Goal: Task Accomplishment & Management: Complete application form

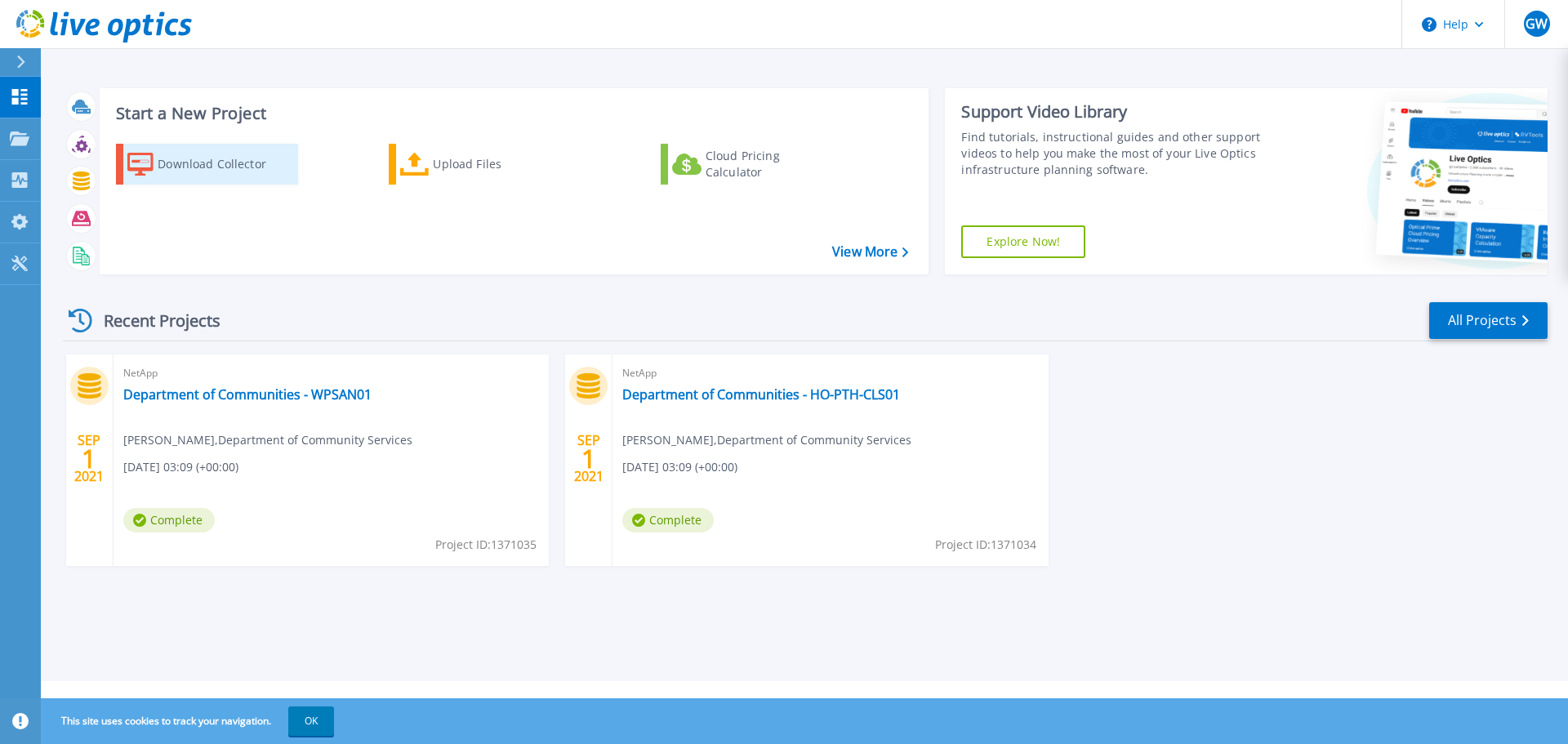
click at [194, 165] on div "Download Collector" at bounding box center [223, 164] width 131 height 33
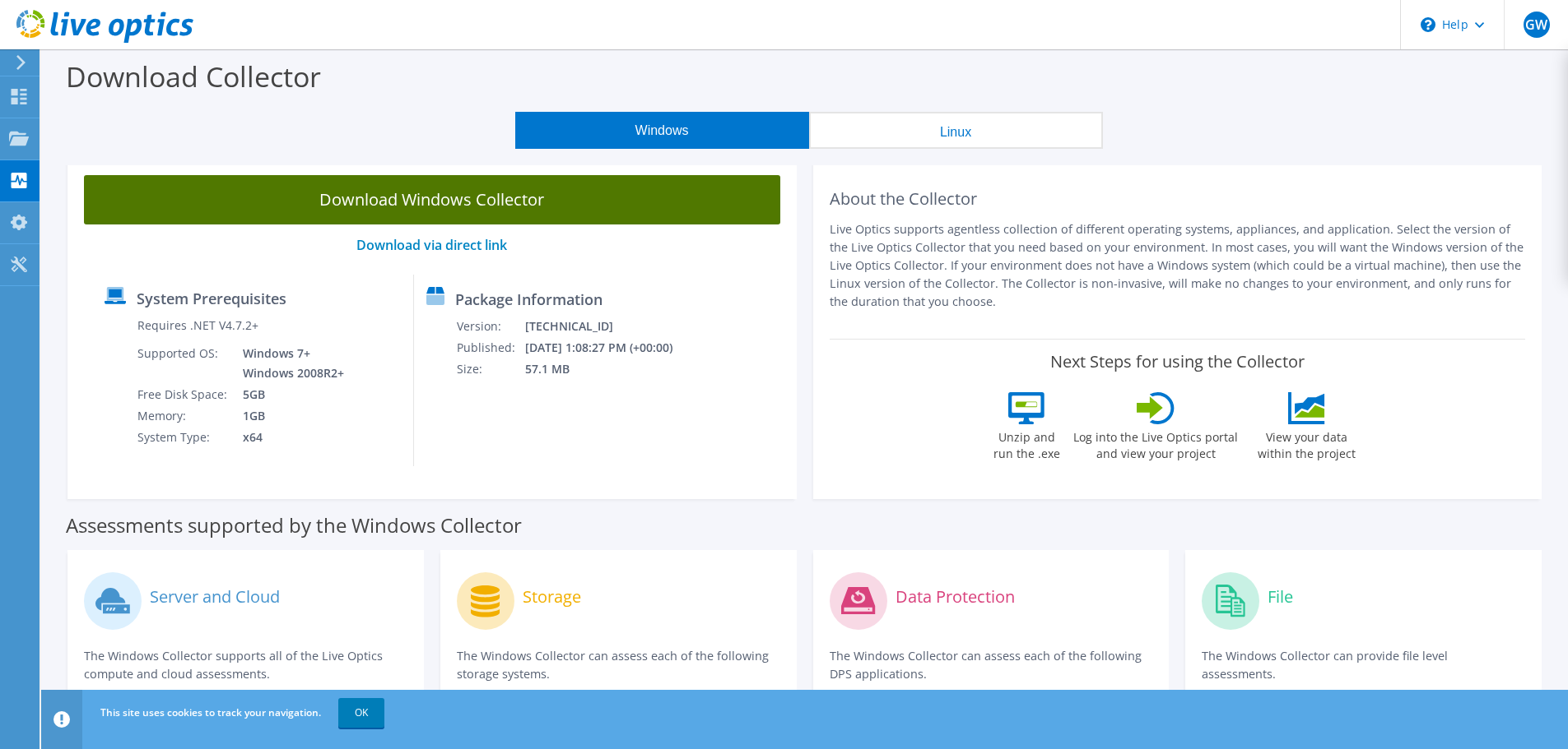
click at [400, 204] on link "Download Windows Collector" at bounding box center [432, 200] width 696 height 49
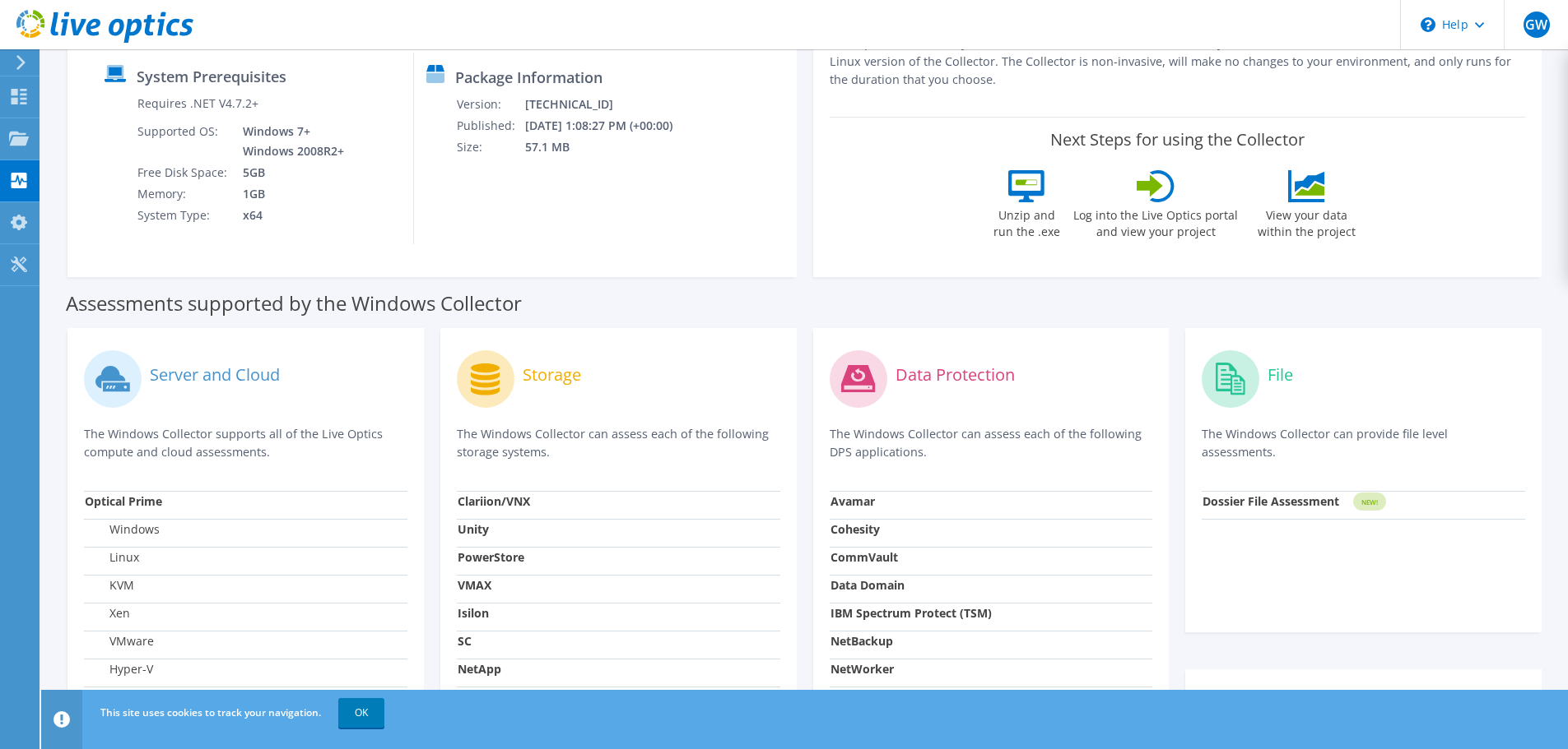
scroll to position [247, 0]
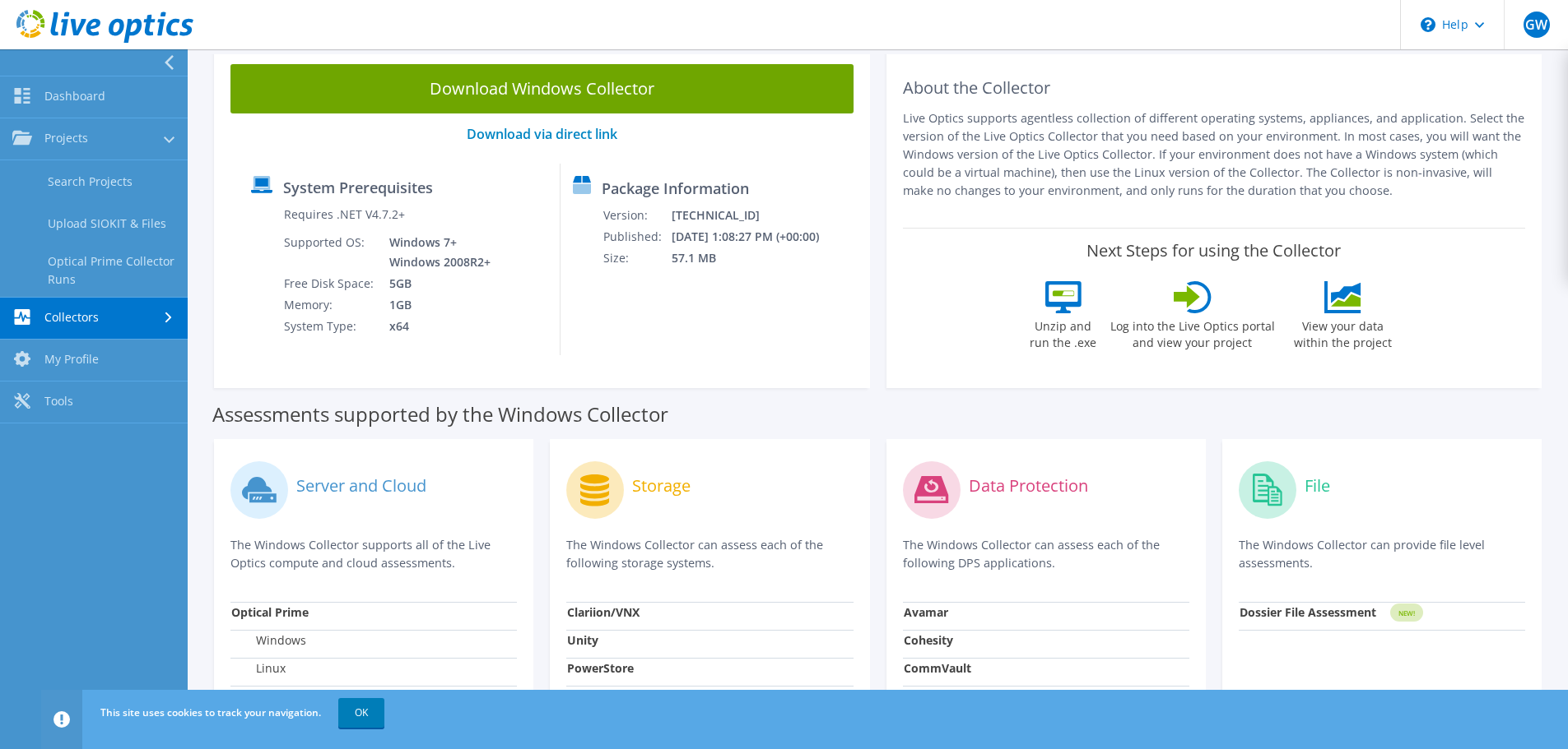
scroll to position [0, 0]
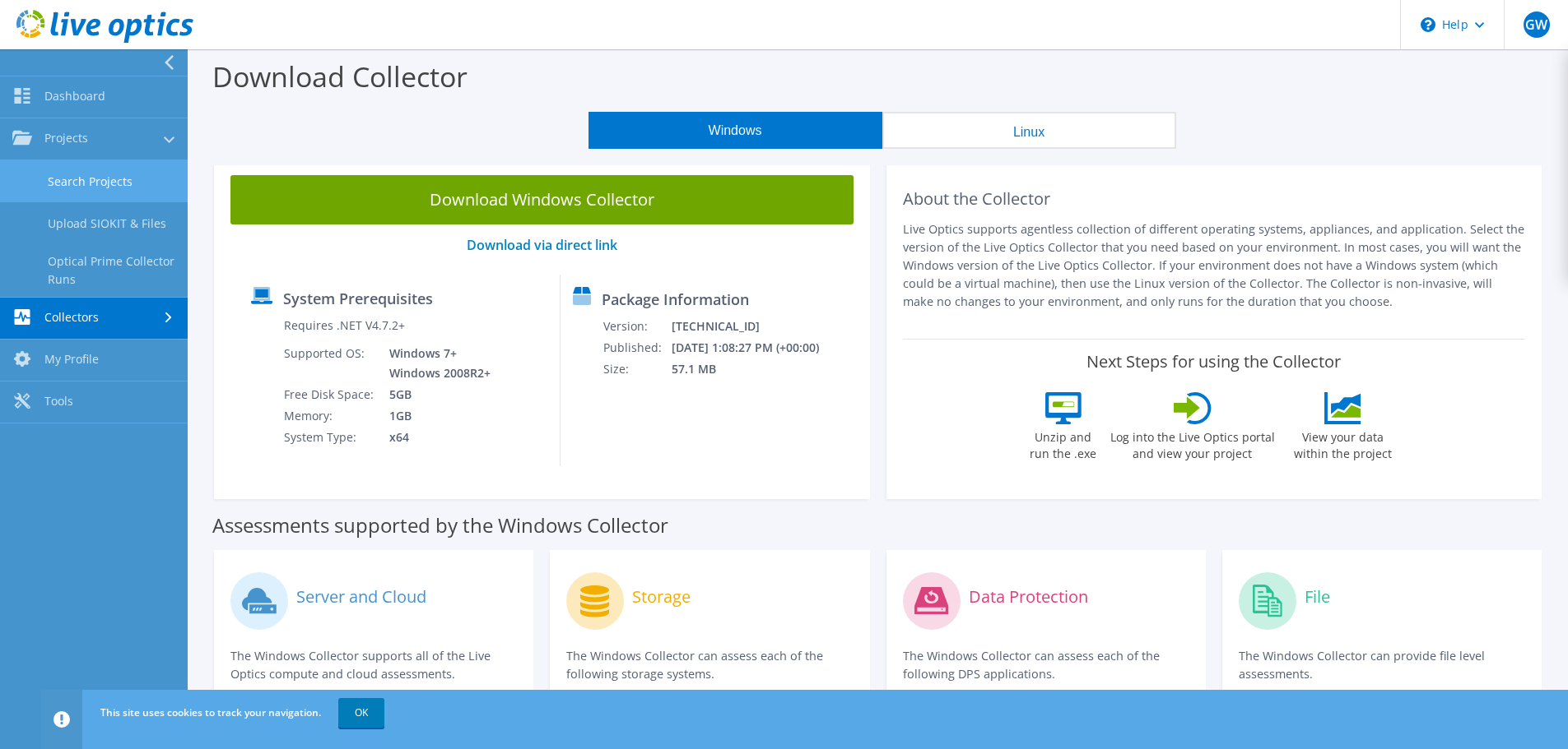
click at [94, 185] on link "Search Projects" at bounding box center [94, 181] width 188 height 42
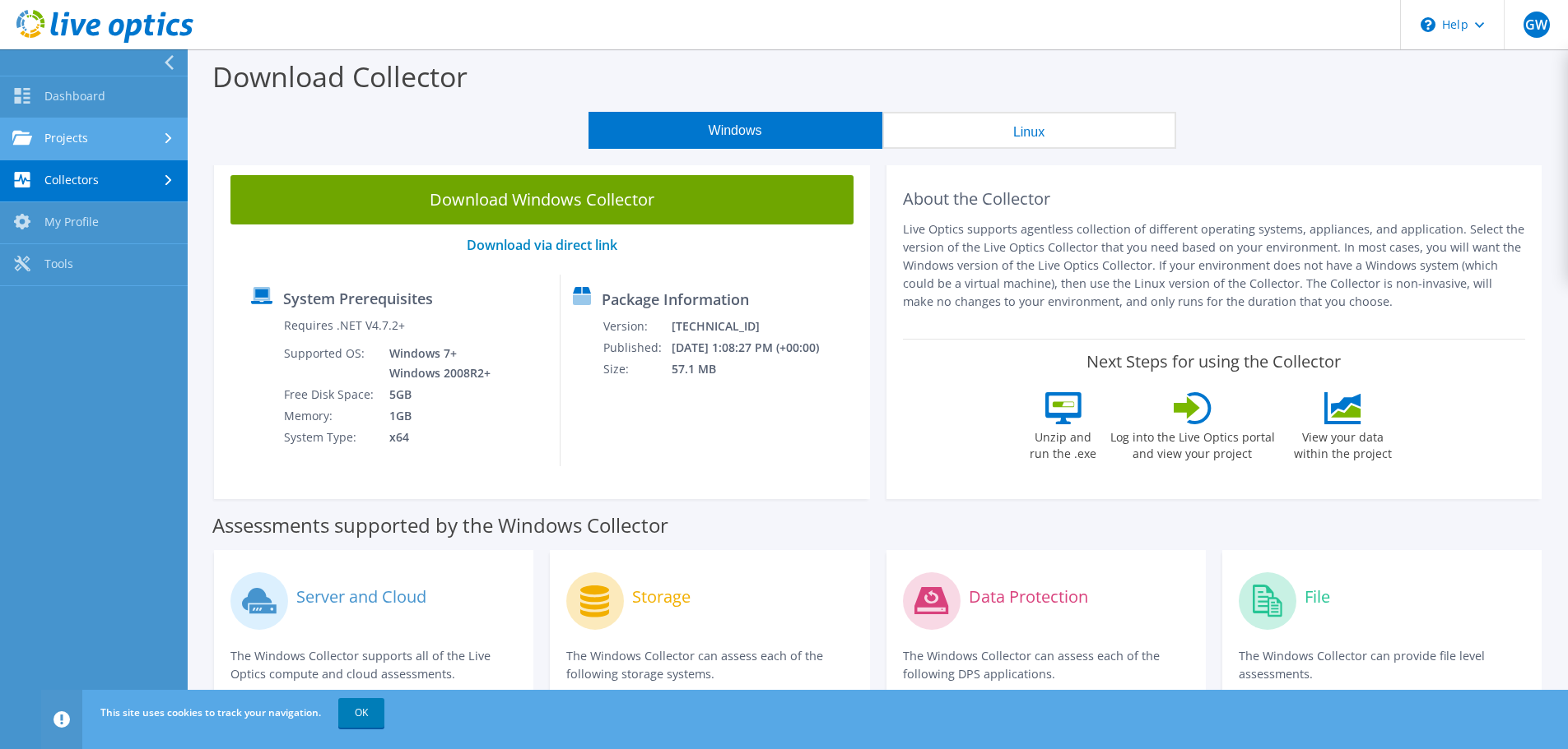
click at [133, 141] on link "Projects" at bounding box center [94, 139] width 188 height 42
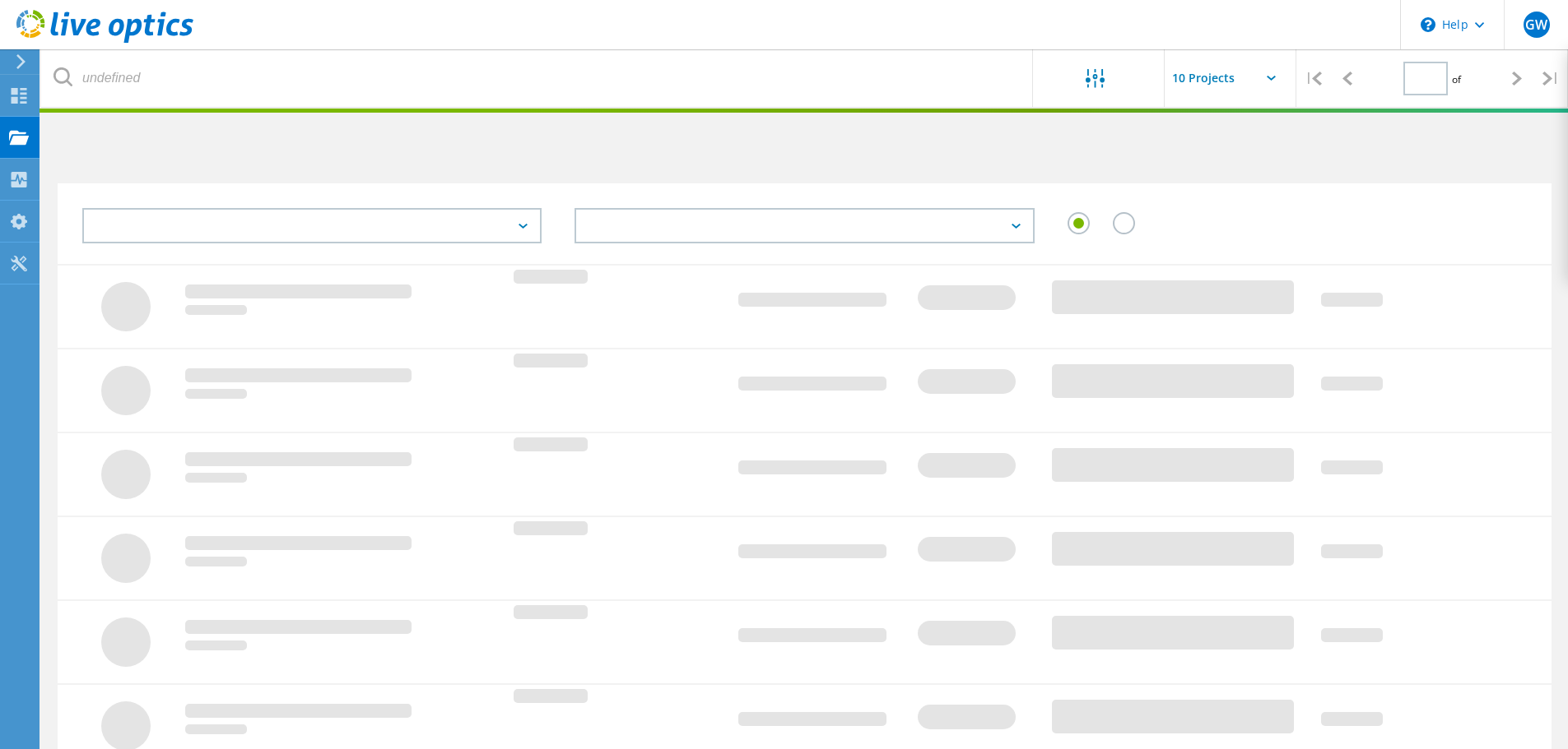
type input "1"
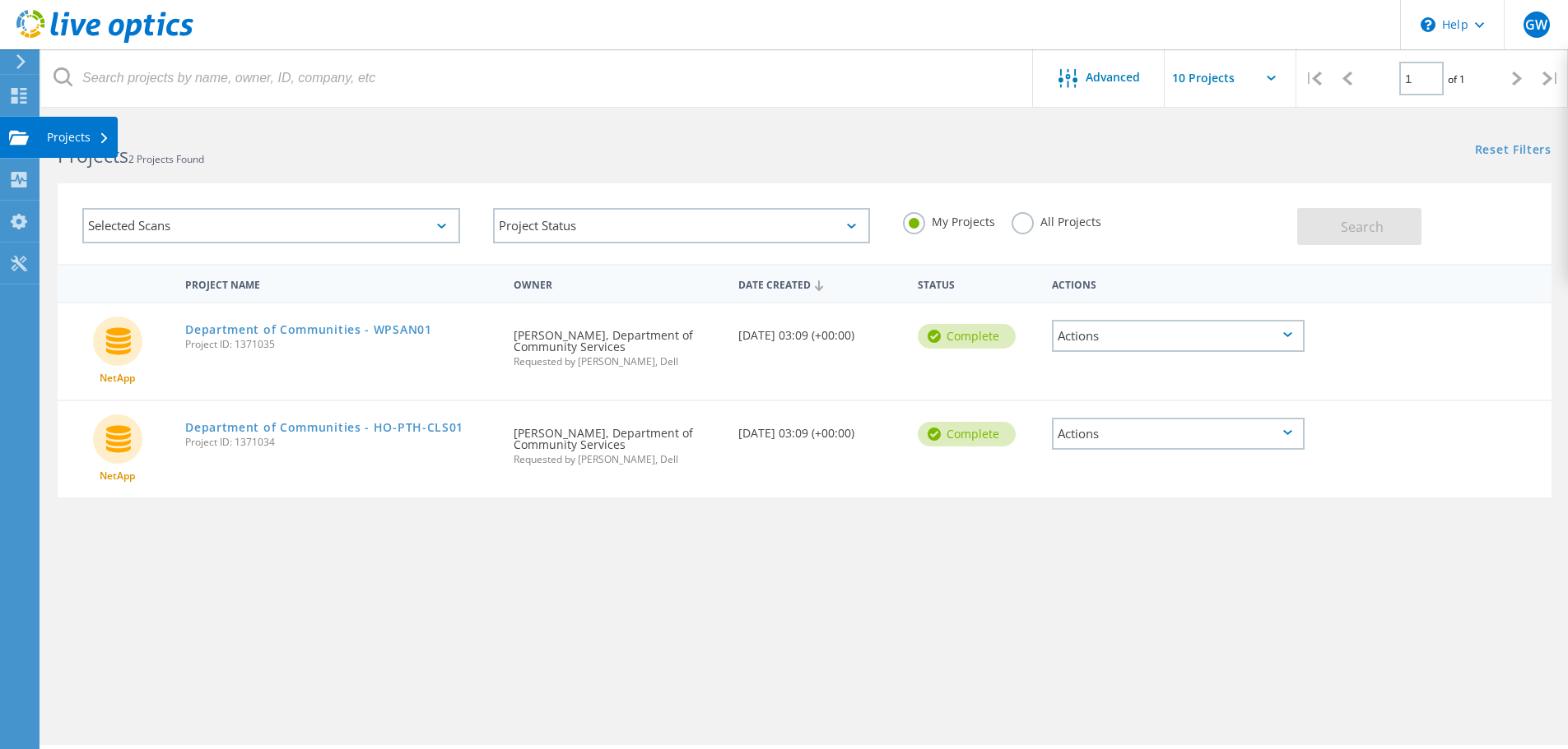
click at [60, 134] on div "Projects" at bounding box center [79, 137] width 63 height 11
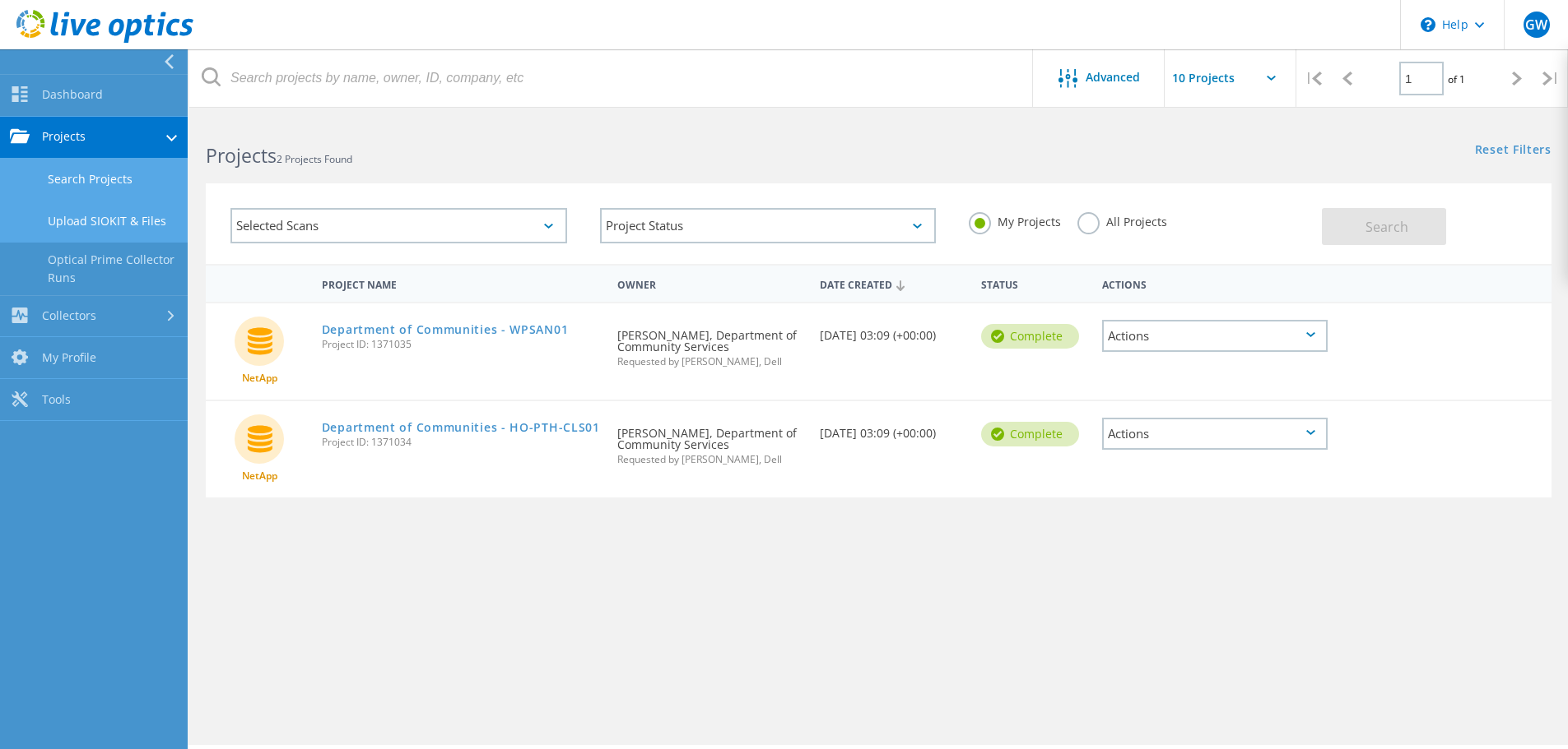
click at [89, 223] on link "Upload SIOKIT & Files" at bounding box center [94, 222] width 188 height 42
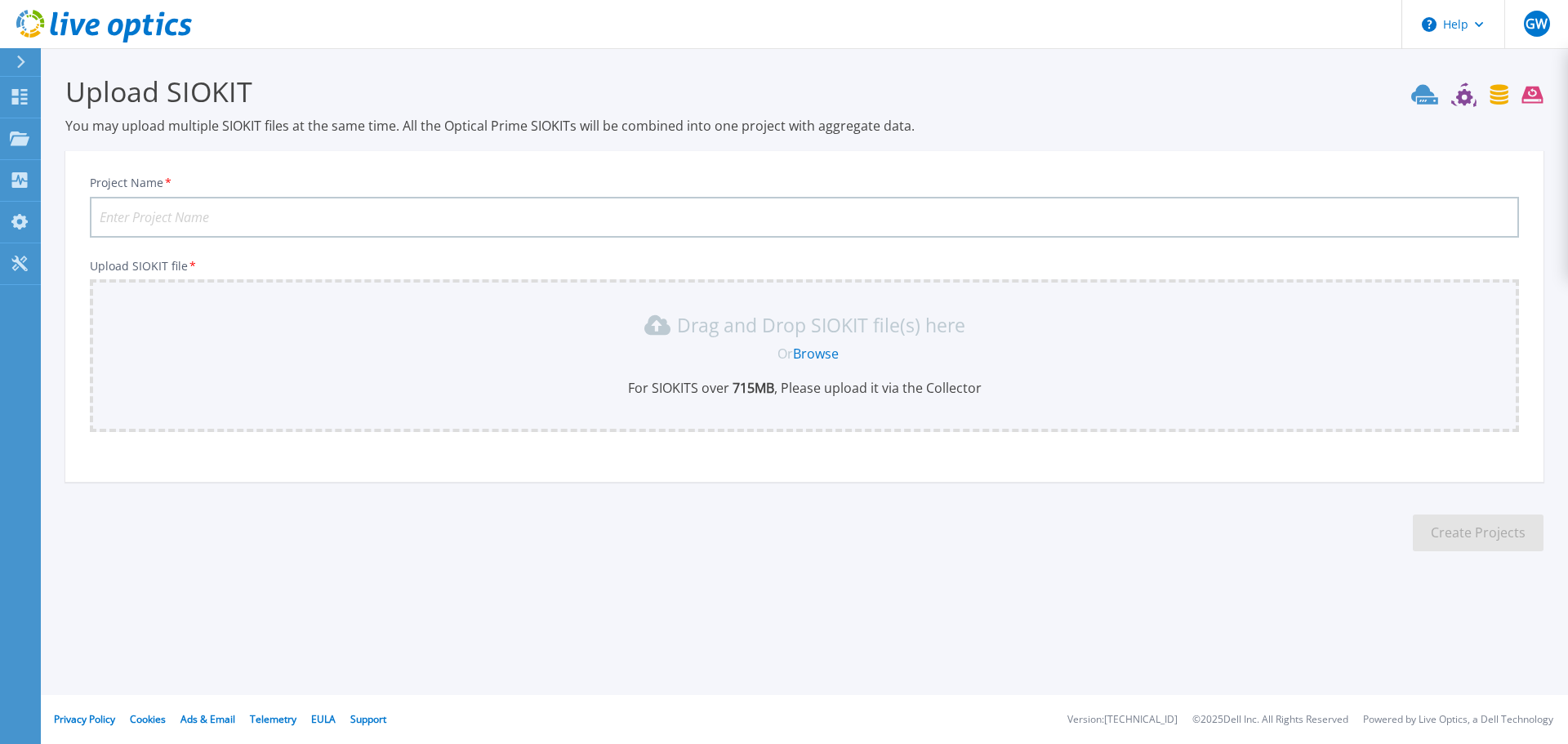
click at [195, 222] on input "Project Name *" at bounding box center [805, 216] width 1429 height 40
type input "Department of Communities - PowerStore"
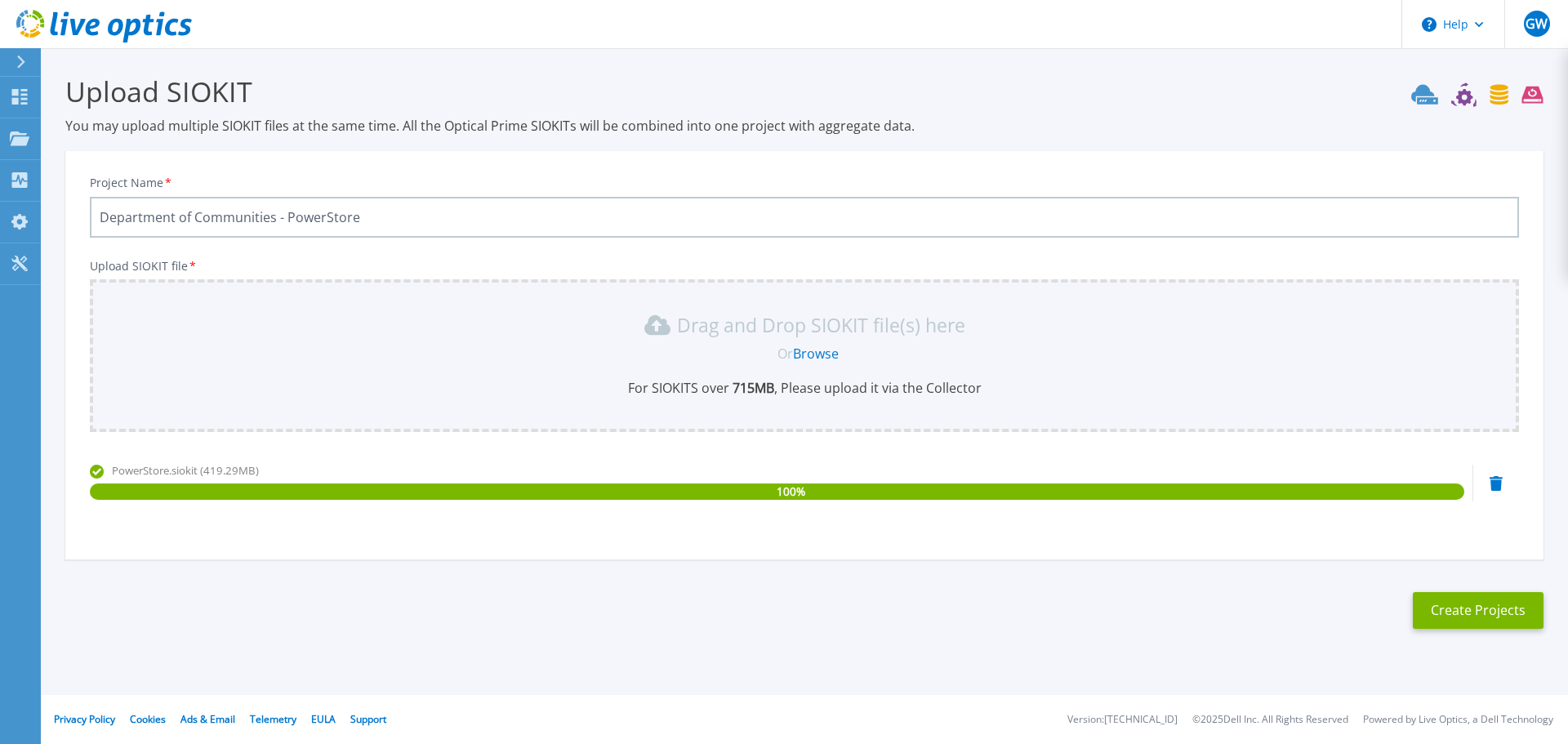
click at [1178, 92] on h3 "Upload SIOKIT" at bounding box center [804, 91] width 1478 height 38
click at [69, 141] on p "Projects" at bounding box center [64, 139] width 43 height 42
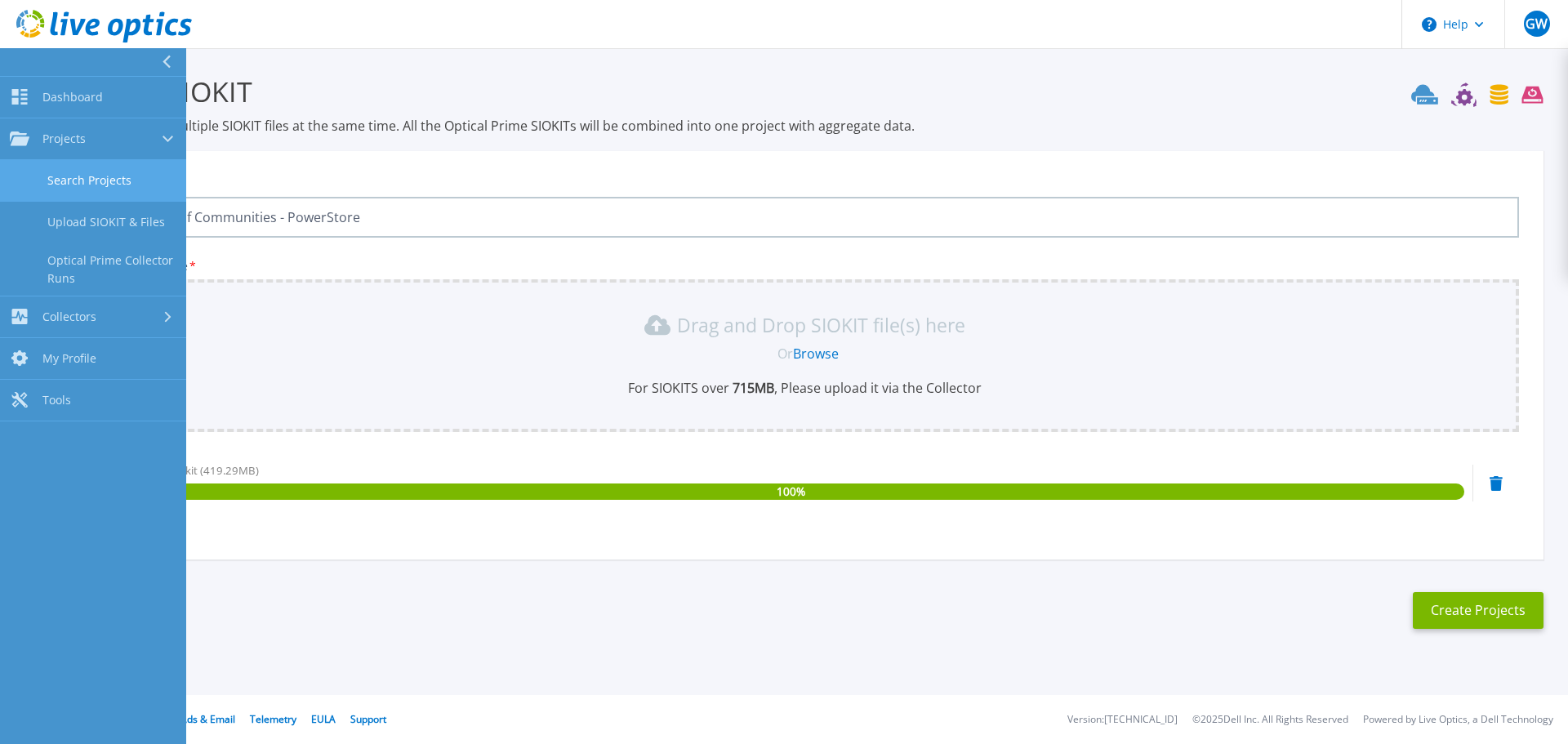
click at [84, 182] on link "Search Projects" at bounding box center [93, 181] width 186 height 41
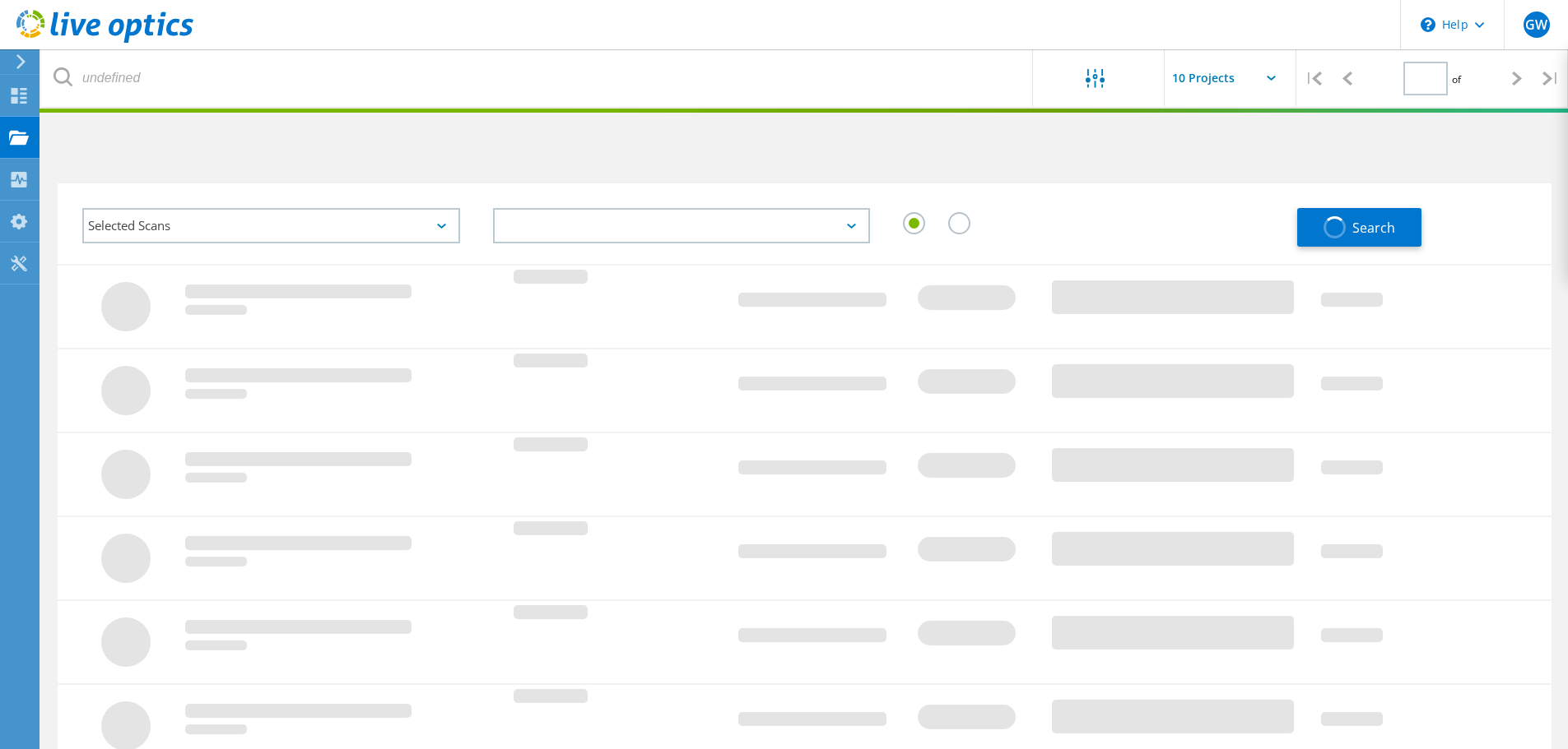
type input "1"
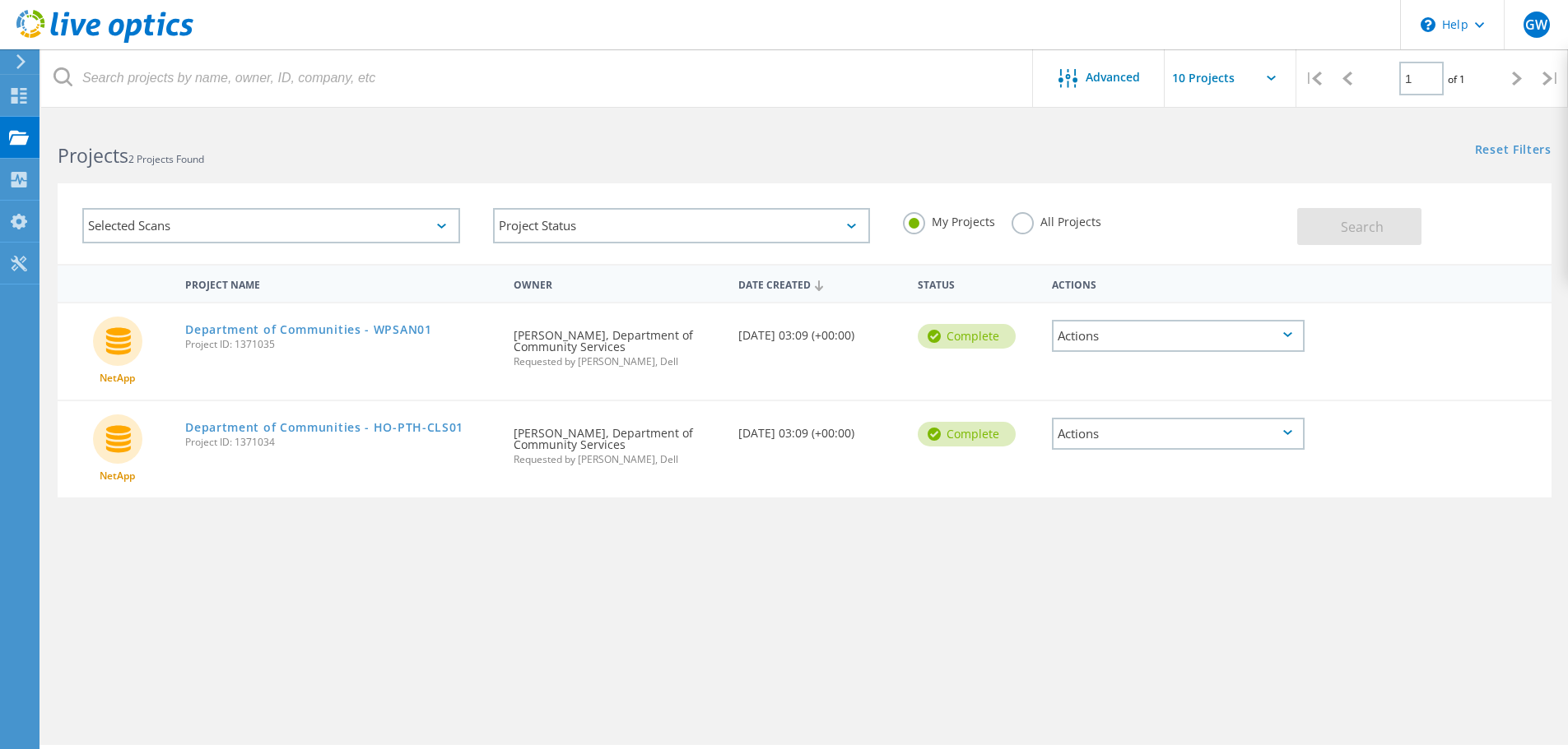
click at [1020, 223] on label "All Projects" at bounding box center [1056, 220] width 90 height 16
click at [0, 0] on input "All Projects" at bounding box center [0, 0] width 0 height 0
click at [1360, 227] on span "Search" at bounding box center [1361, 226] width 43 height 18
click at [911, 224] on label "My Projects" at bounding box center [948, 220] width 92 height 16
click at [0, 0] on input "My Projects" at bounding box center [0, 0] width 0 height 0
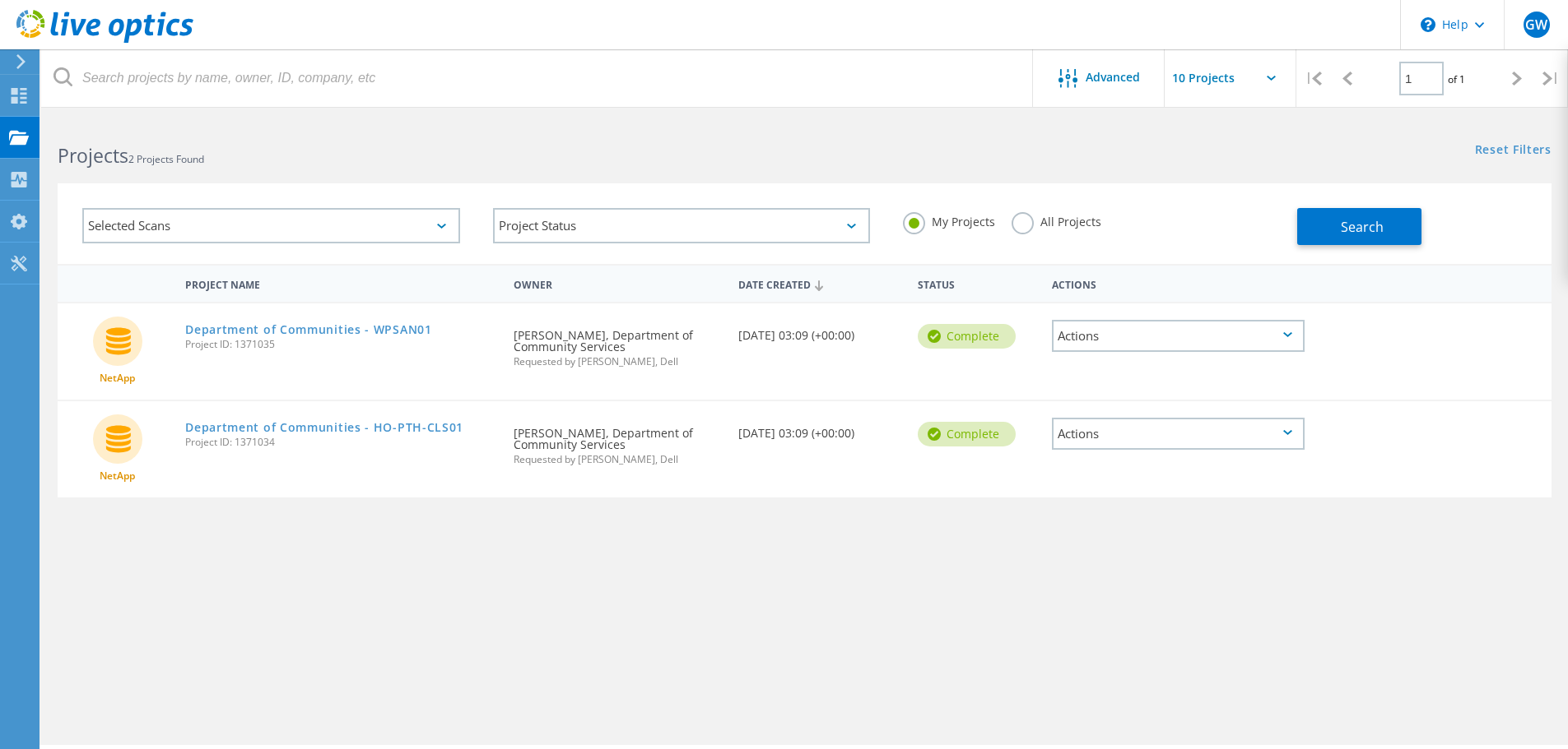
click at [442, 225] on icon at bounding box center [442, 225] width 9 height 5
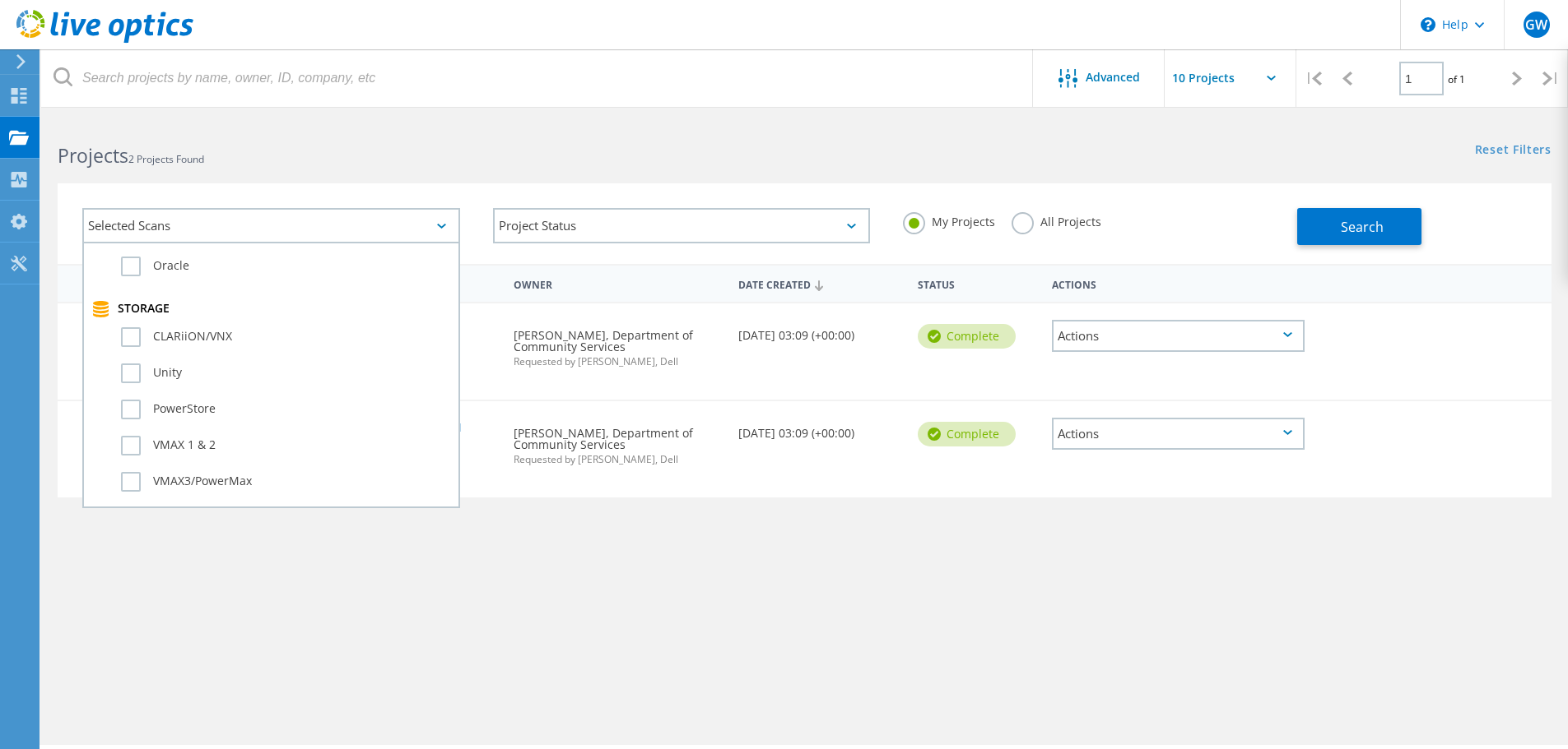
scroll to position [329, 0]
click at [136, 402] on label "PowerStore" at bounding box center [285, 401] width 329 height 20
click at [0, 0] on input "PowerStore" at bounding box center [0, 0] width 0 height 0
click at [344, 611] on div "Project Name Owner Date Created Status Actions NetApp Department of Communities…" at bounding box center [804, 478] width 1494 height 428
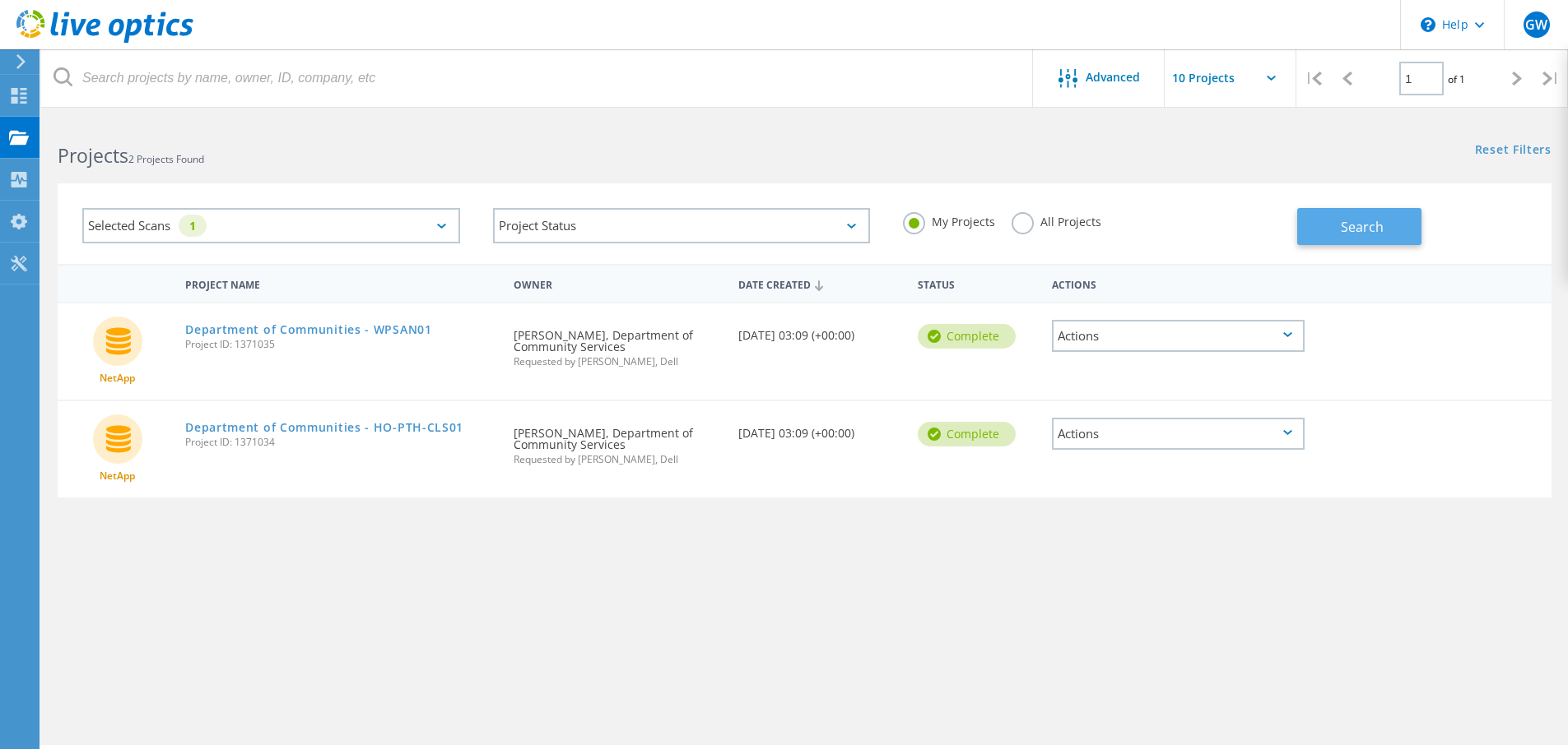
click at [1368, 229] on span "Search" at bounding box center [1361, 226] width 43 height 18
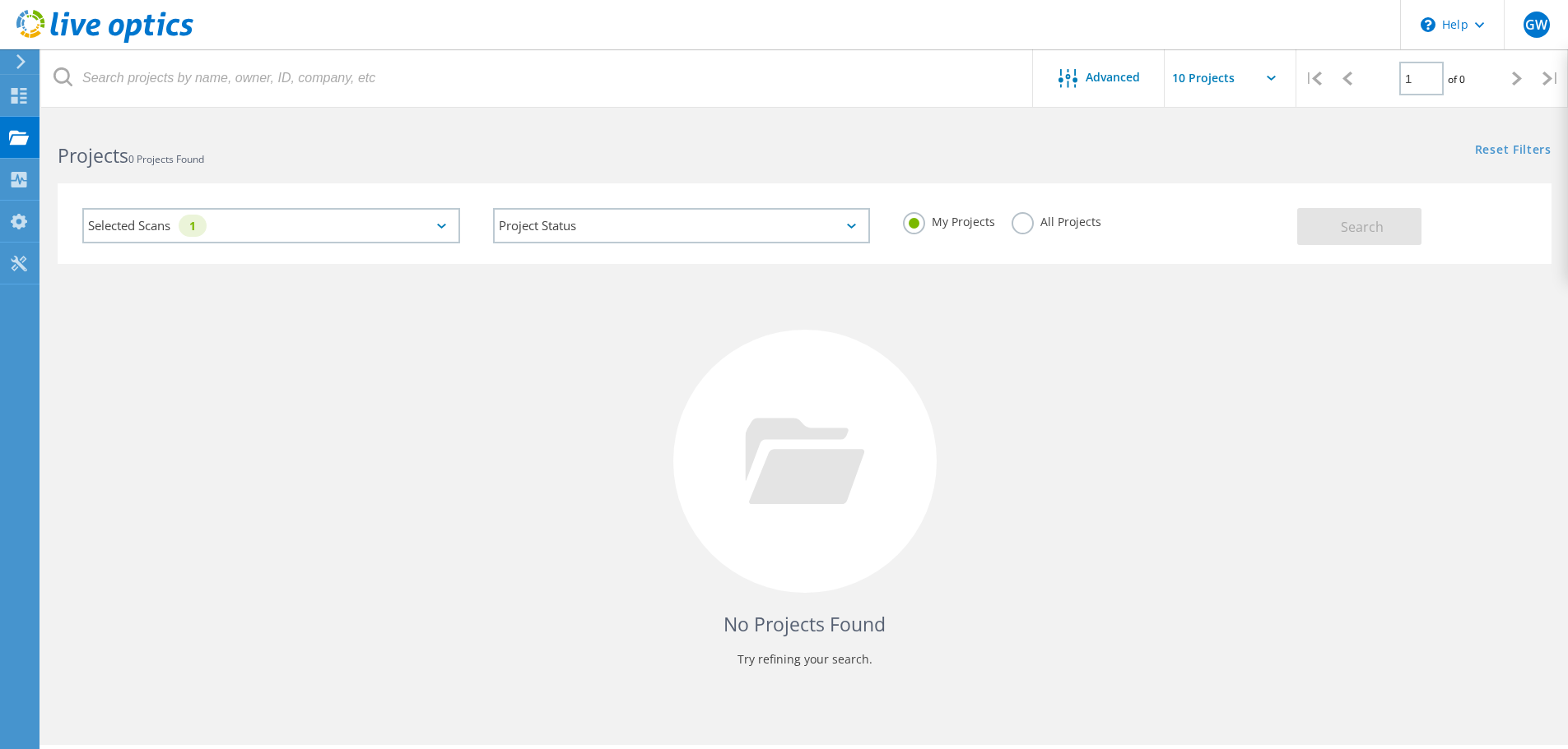
click at [442, 215] on div "Selected Scans 1" at bounding box center [271, 225] width 378 height 35
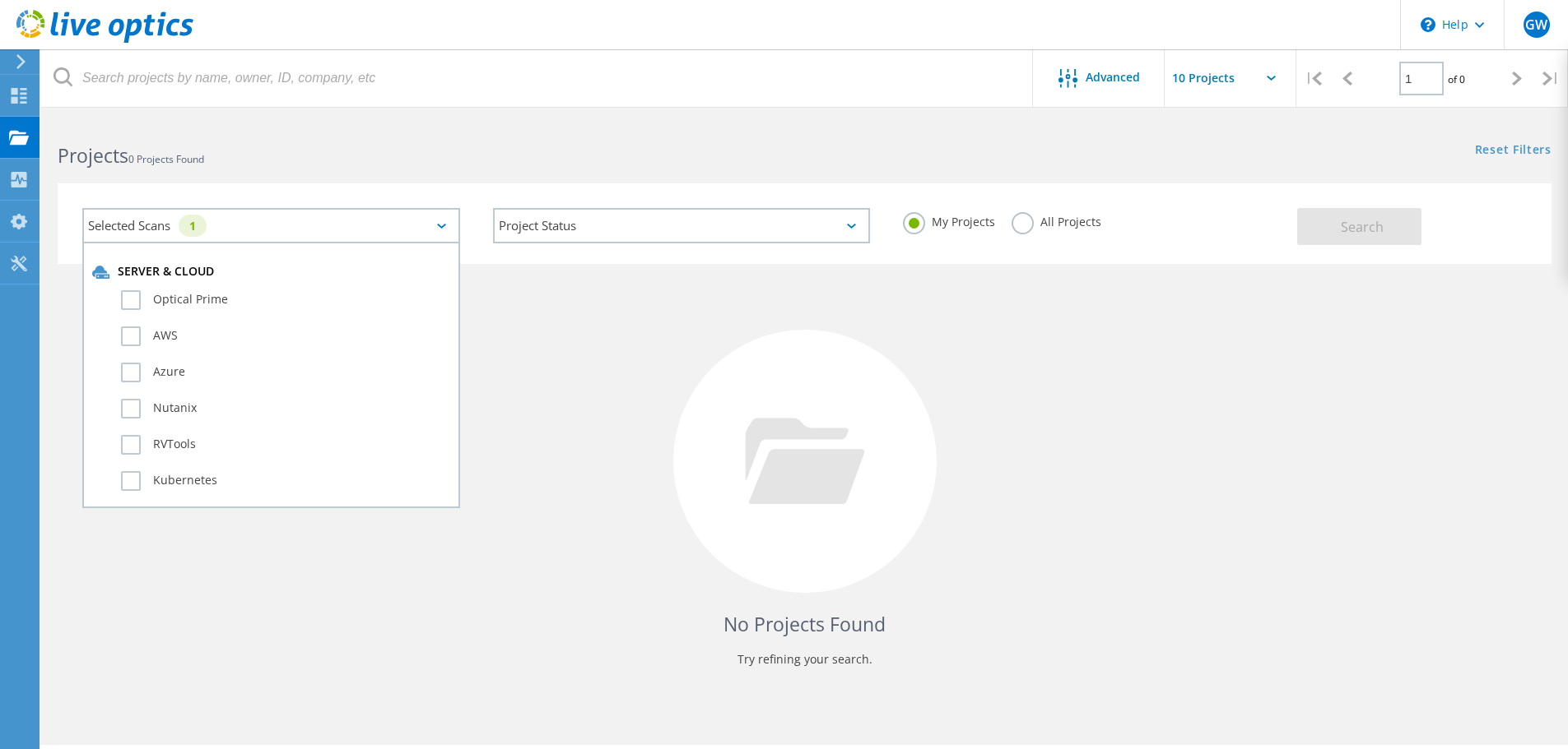
click at [478, 590] on div "No Projects Found Try refining your search." at bounding box center [804, 476] width 1494 height 425
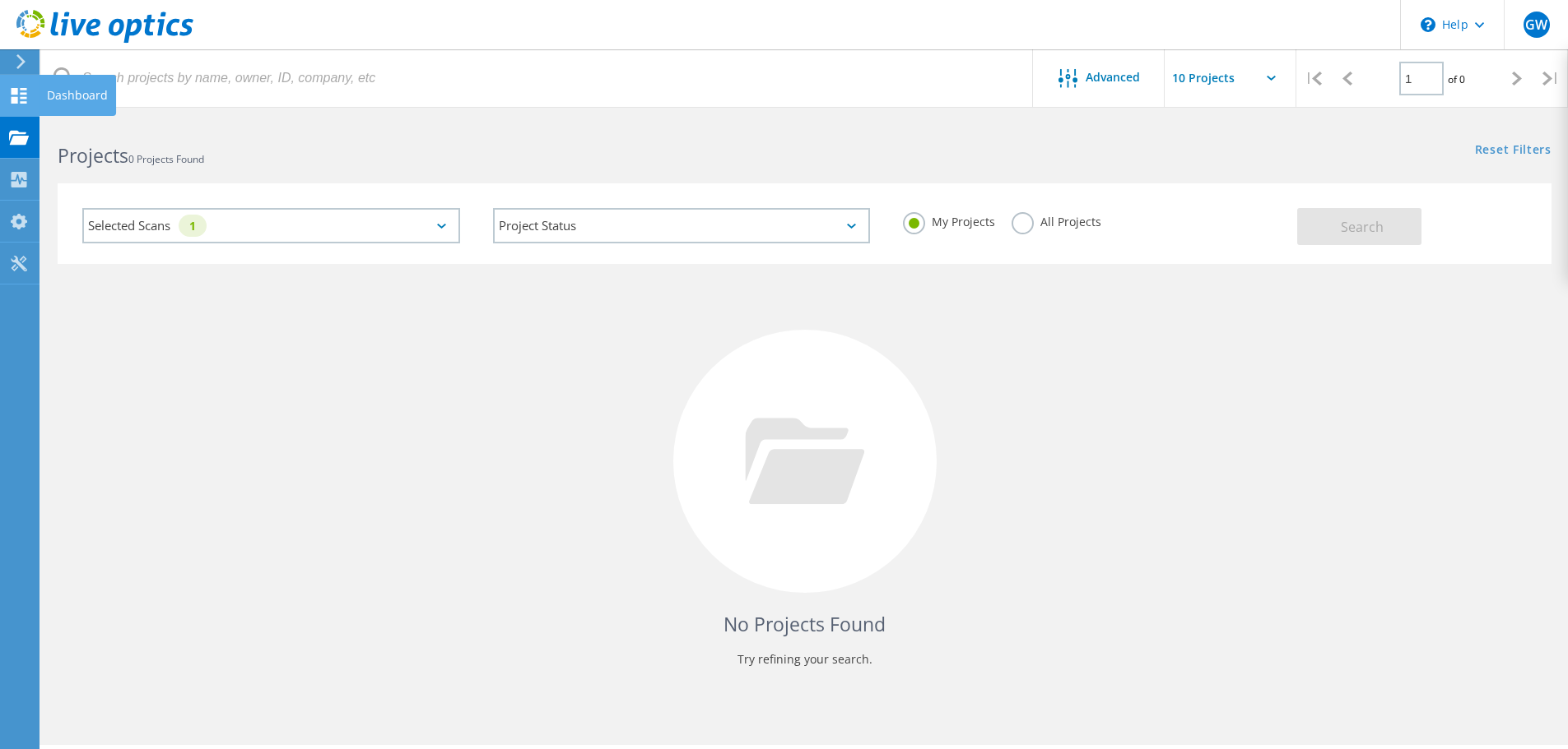
click at [24, 97] on icon at bounding box center [19, 96] width 20 height 16
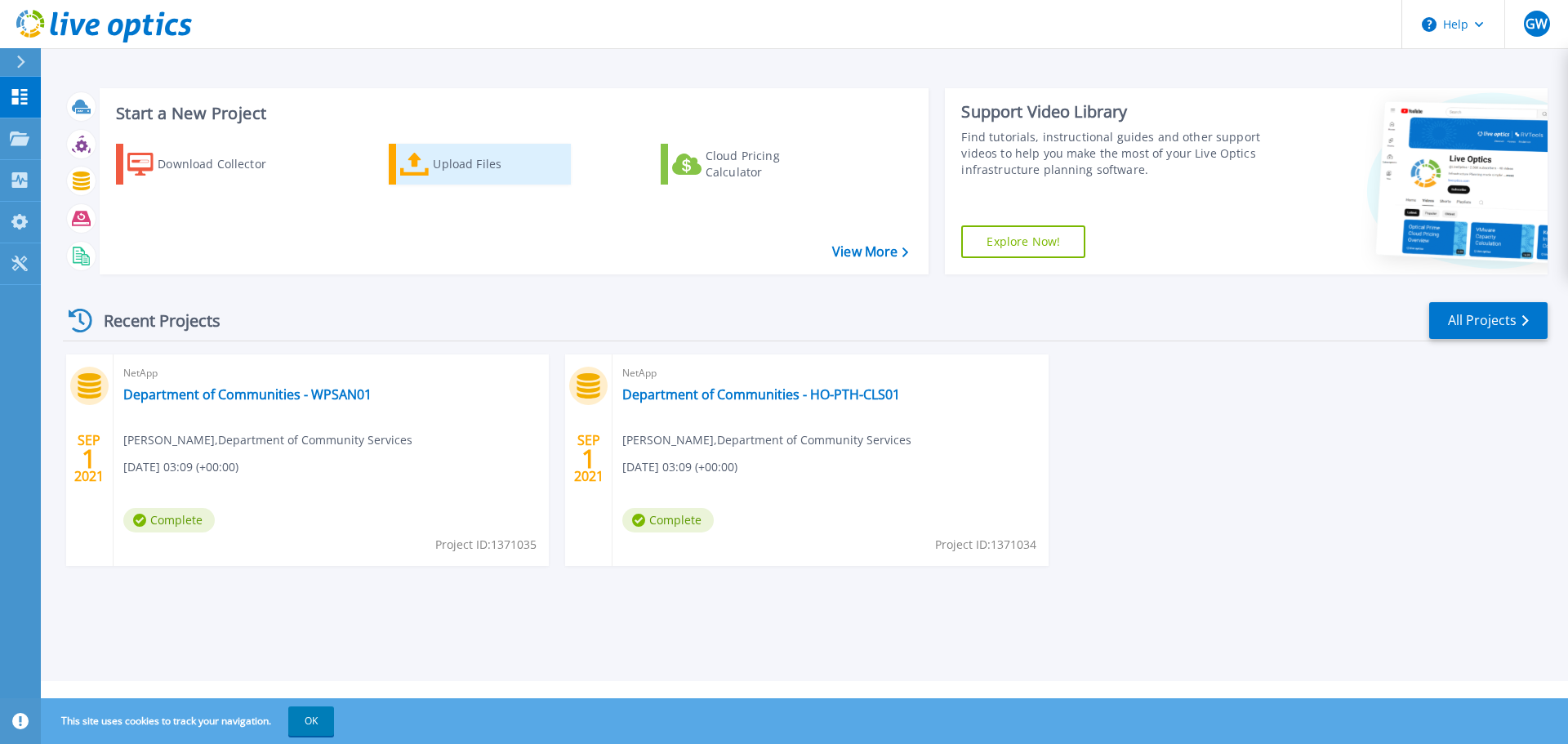
click at [456, 166] on div "Upload Files" at bounding box center [497, 164] width 131 height 33
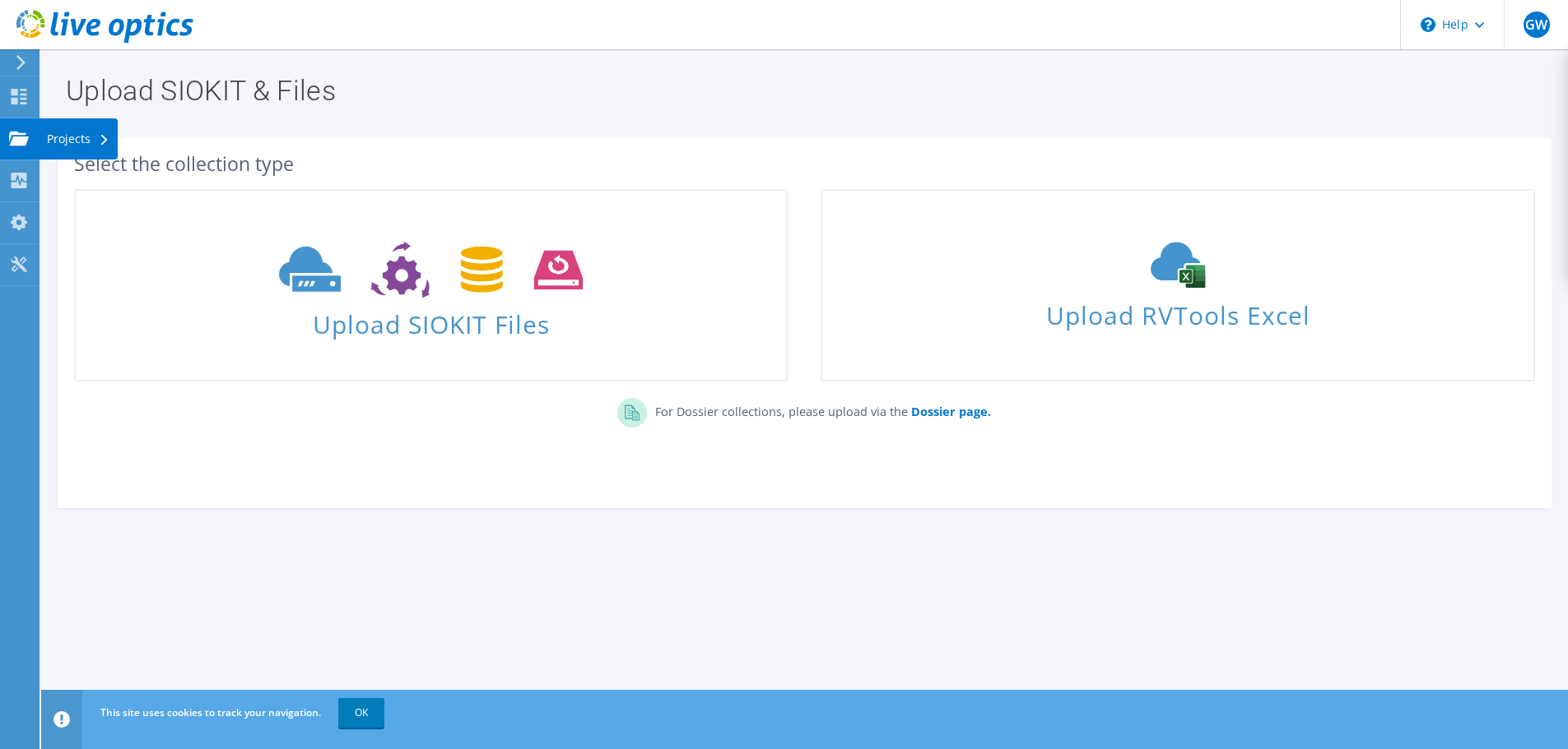
click at [72, 136] on div "Projects" at bounding box center [78, 138] width 79 height 41
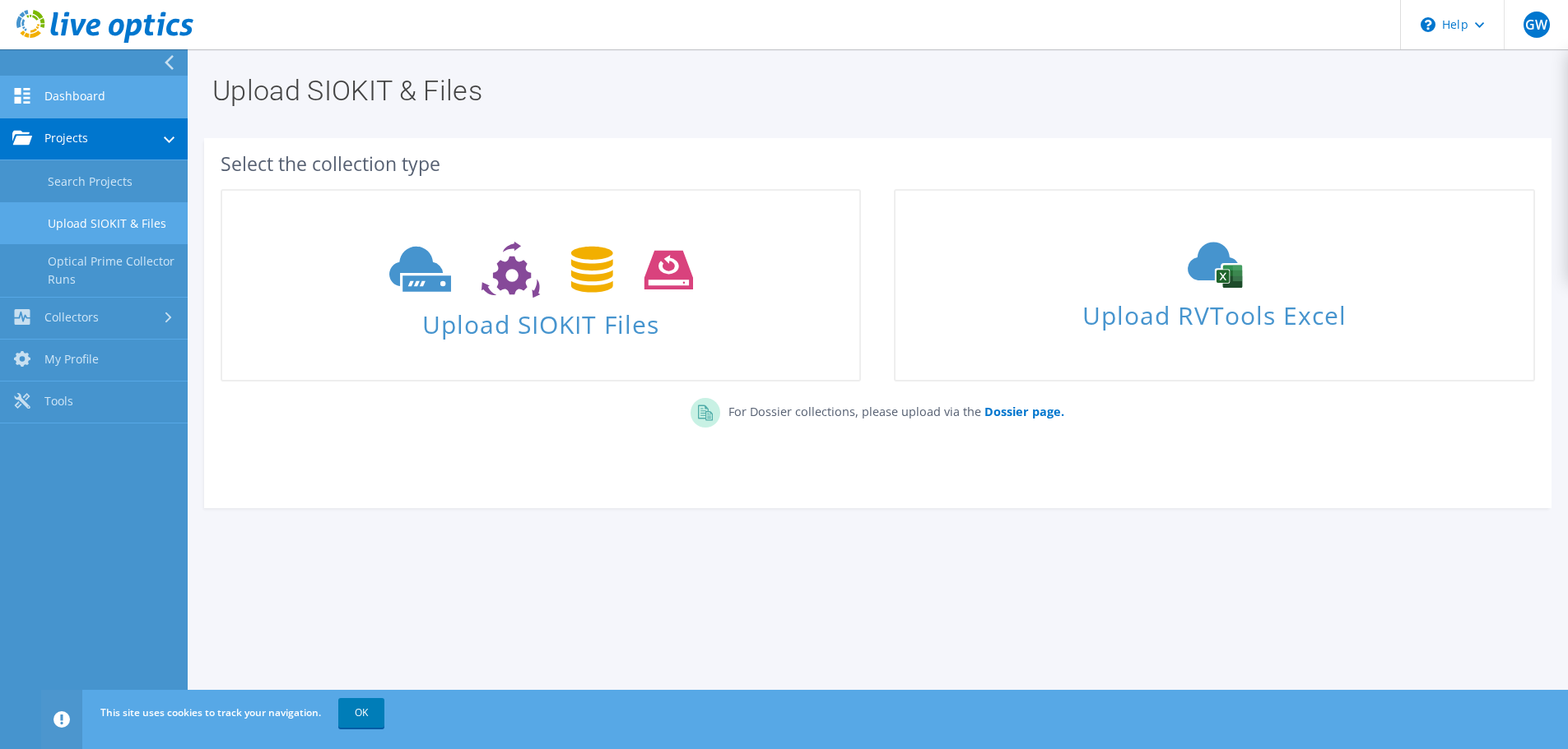
click at [67, 98] on link "Dashboard" at bounding box center [94, 98] width 188 height 42
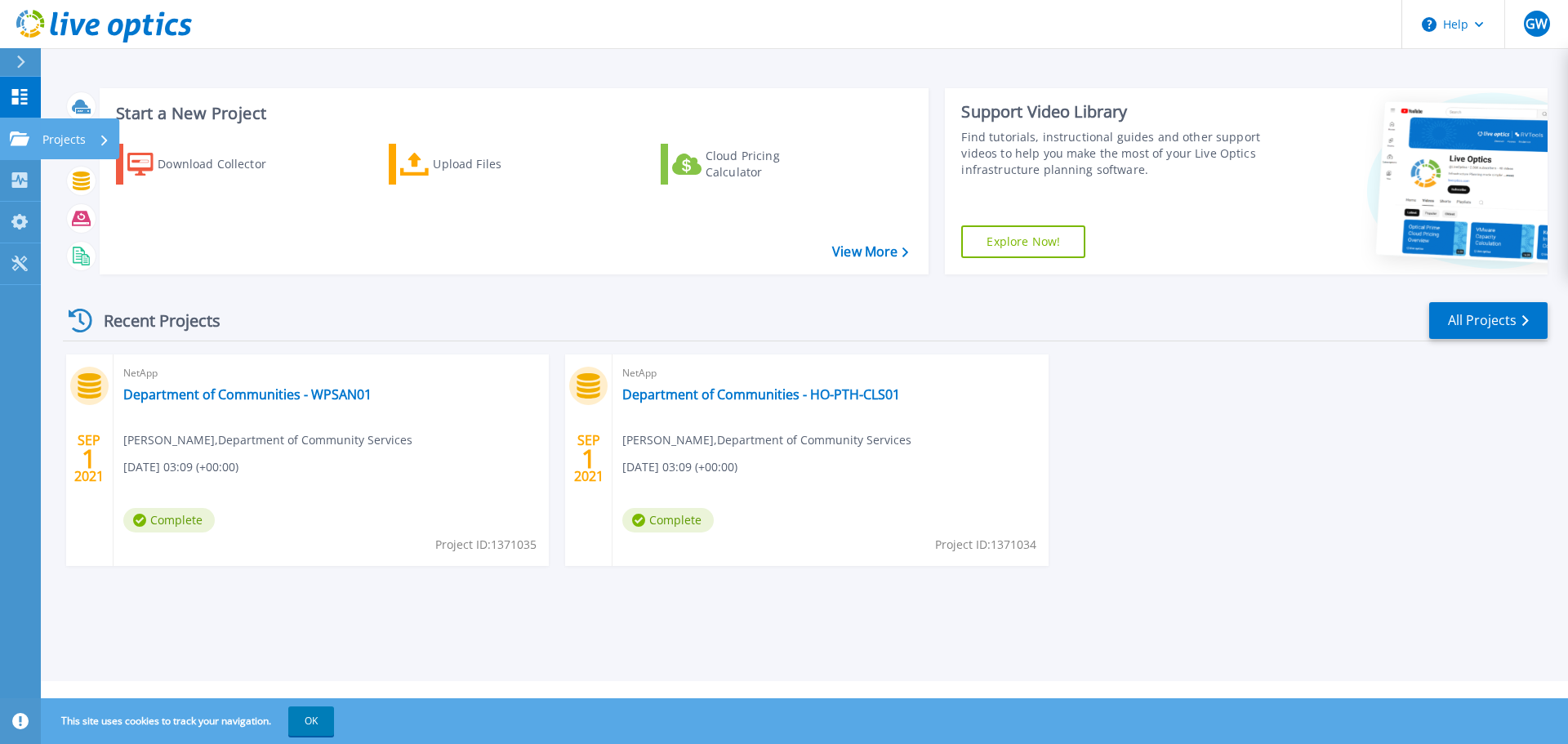
click at [83, 139] on p "Projects" at bounding box center [64, 139] width 43 height 42
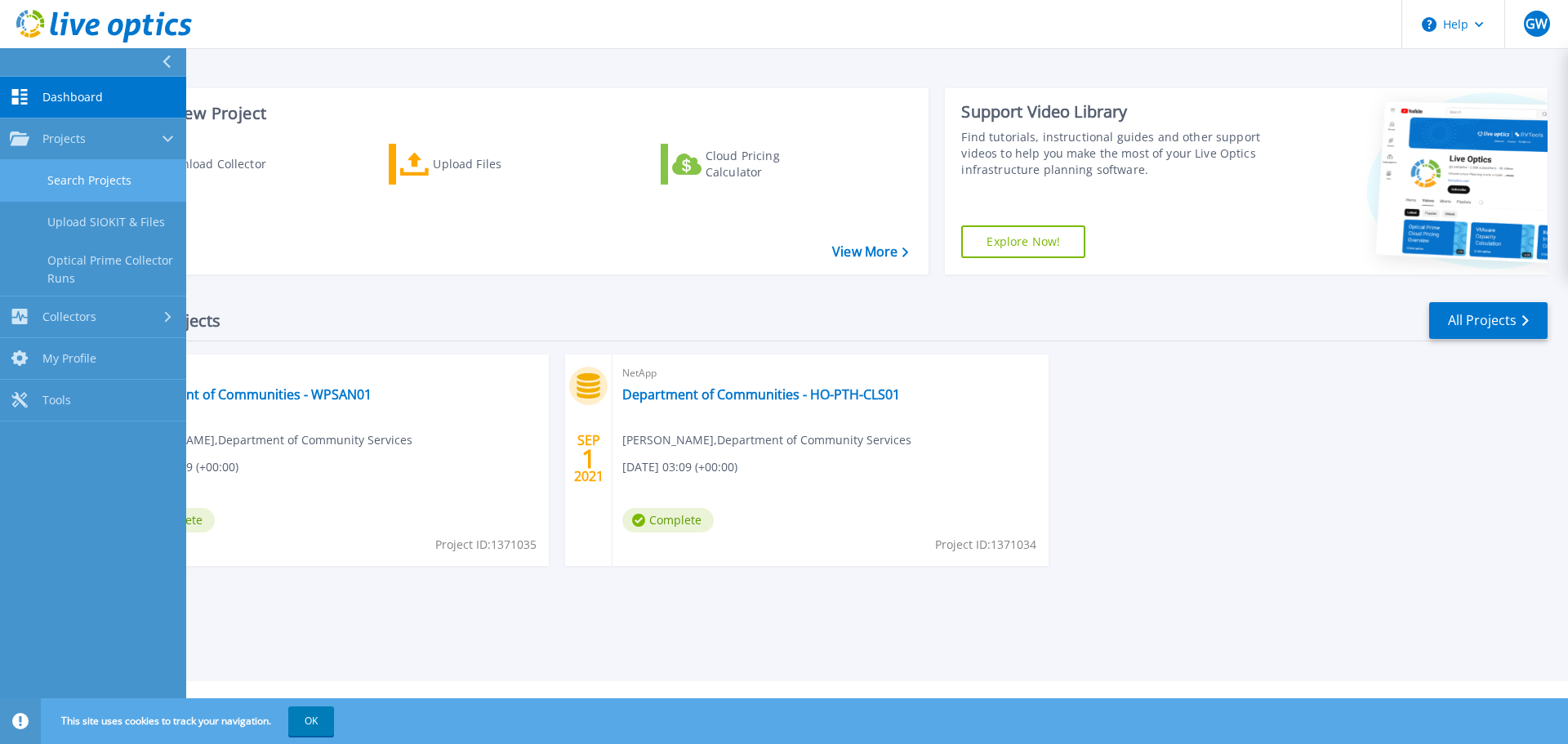
click at [91, 177] on link "Search Projects" at bounding box center [93, 181] width 186 height 41
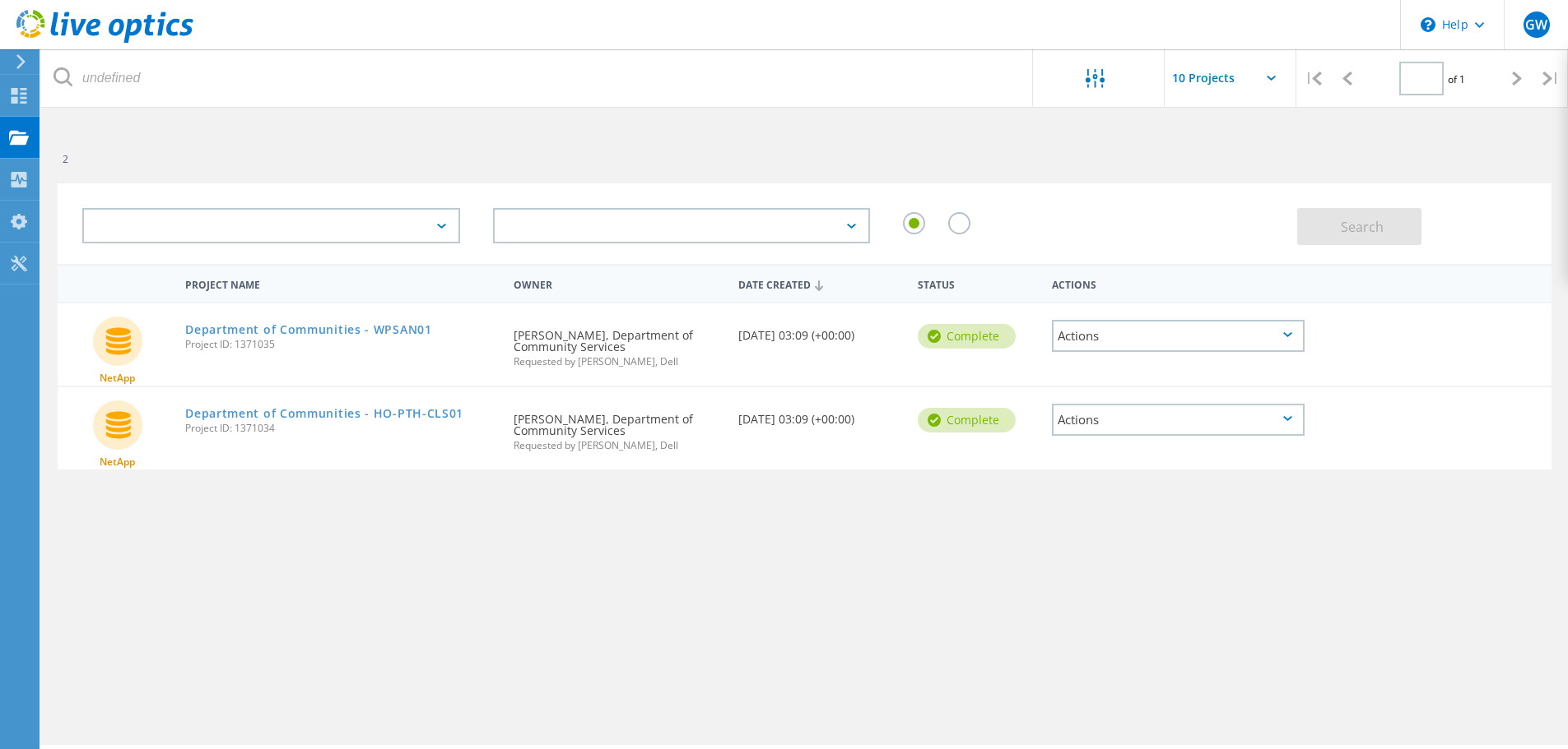
type input "1"
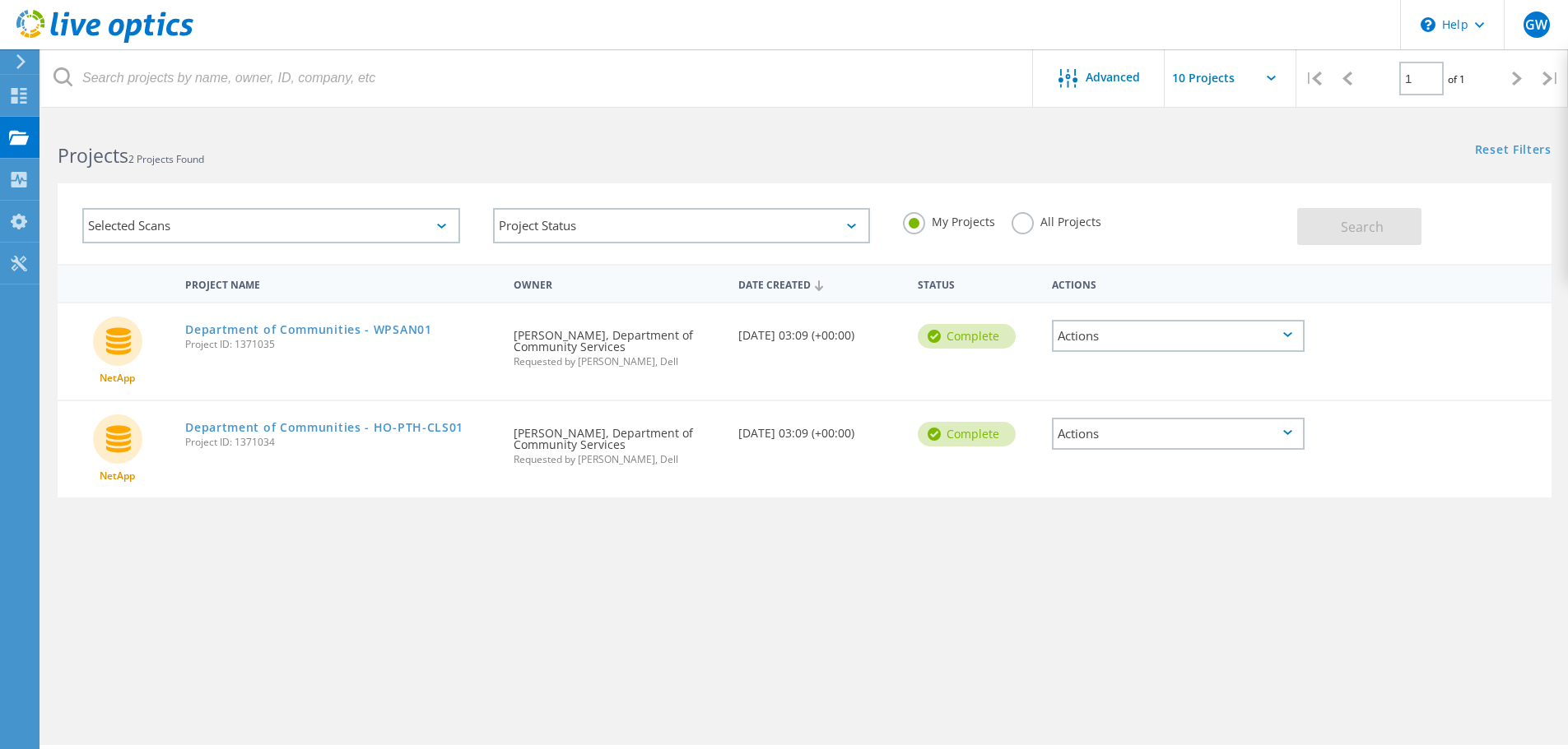
click at [445, 225] on icon at bounding box center [442, 225] width 9 height 5
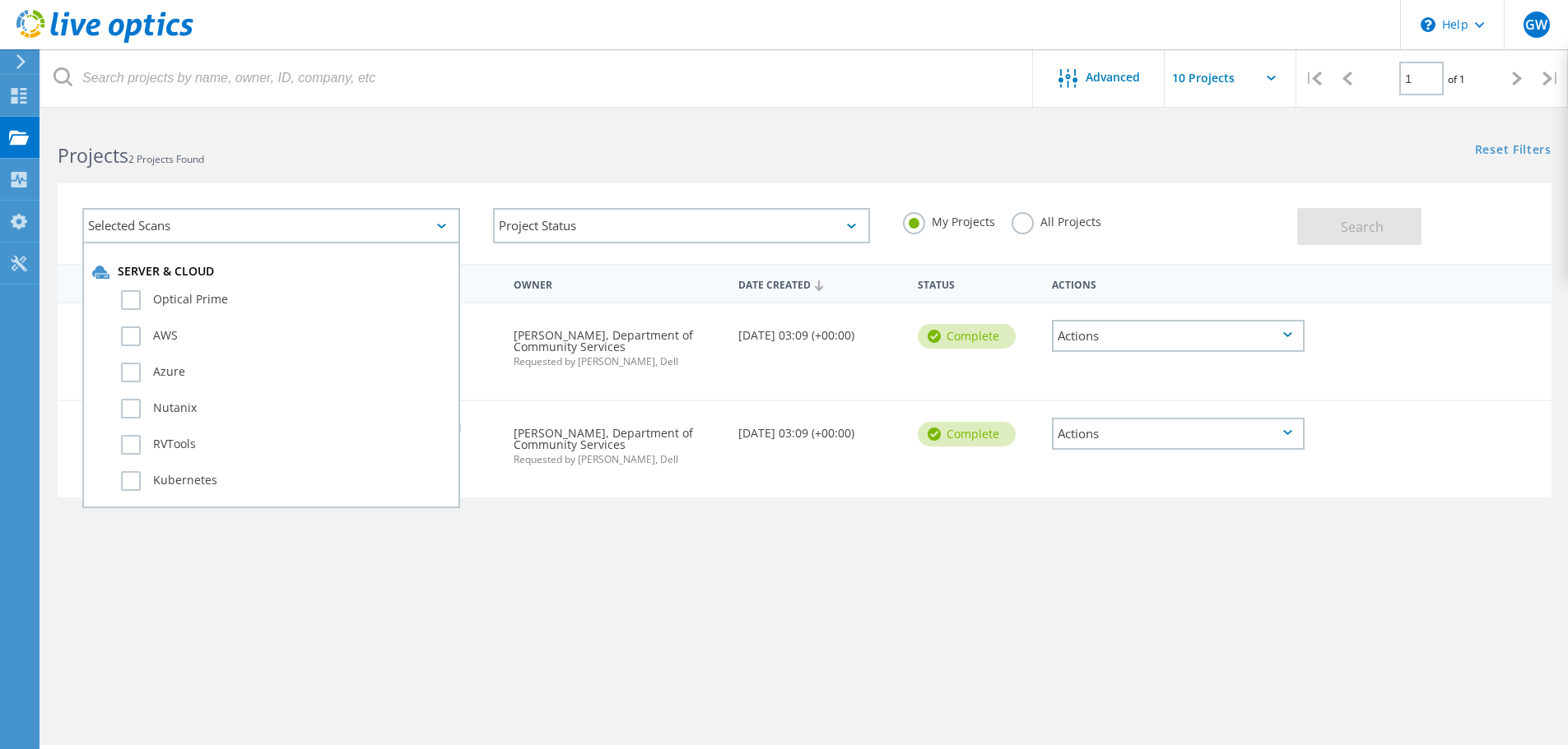
click at [397, 223] on div "Selected Scans" at bounding box center [271, 225] width 378 height 35
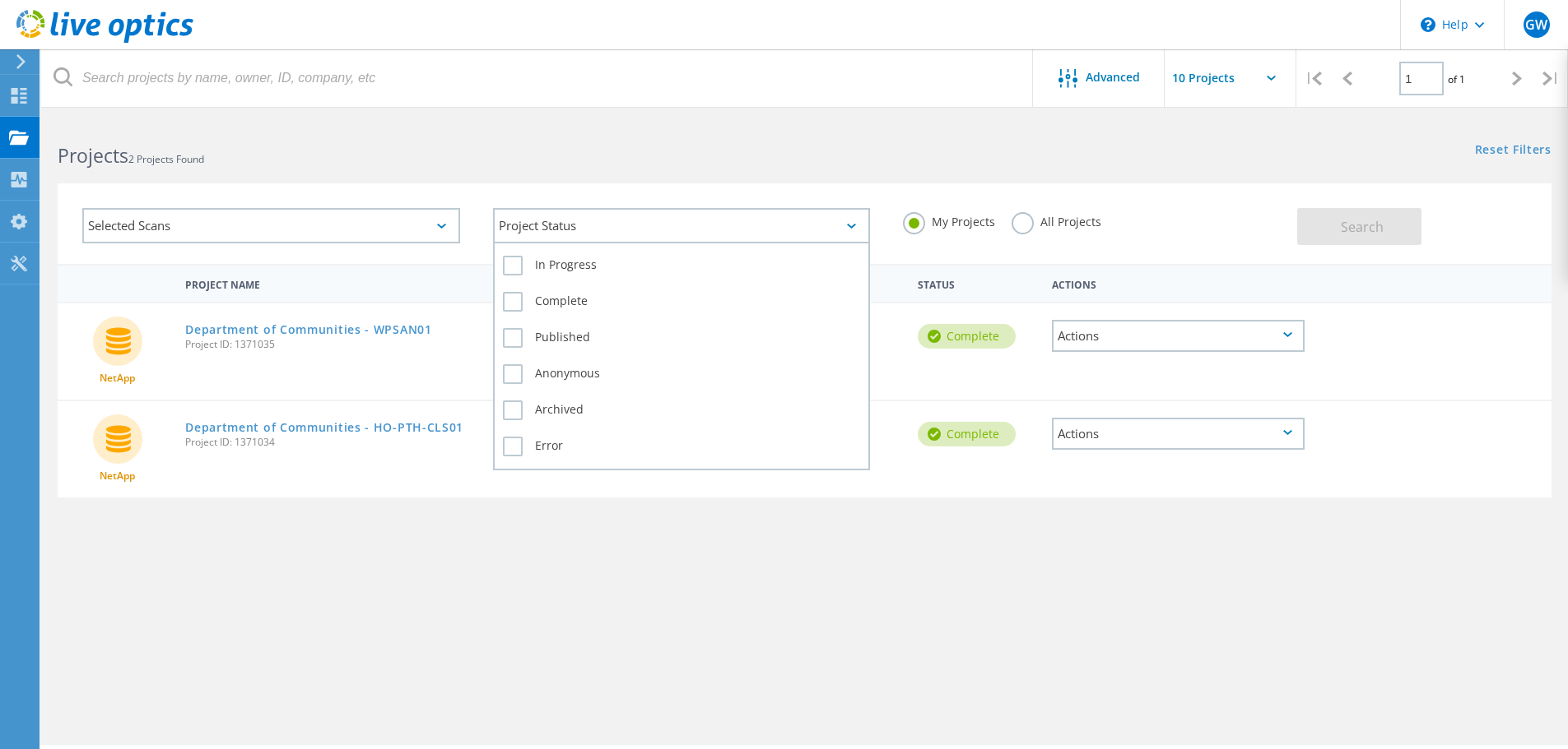
click at [712, 227] on div "Project Status" at bounding box center [681, 225] width 378 height 35
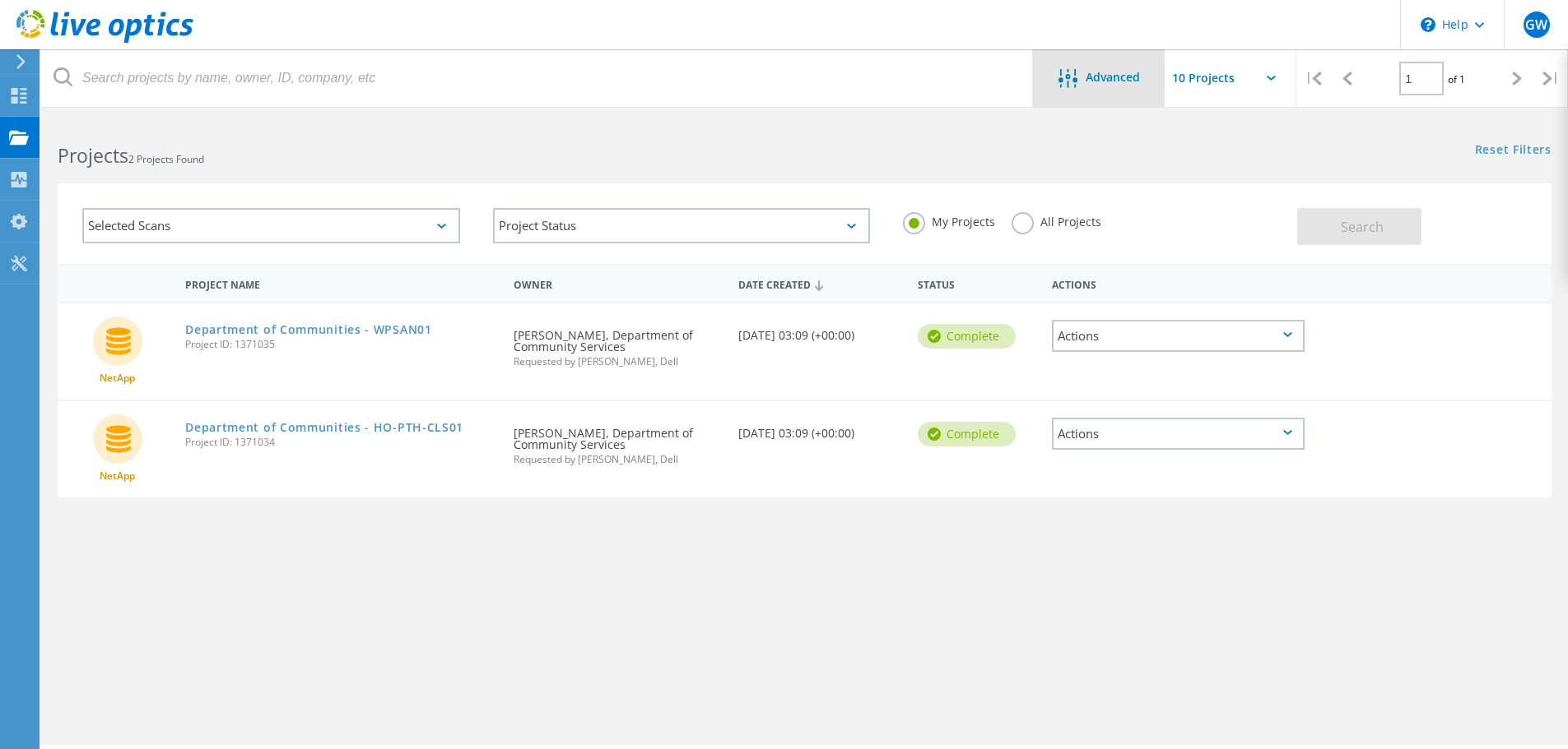
click at [1112, 79] on span "Advanced" at bounding box center [1112, 78] width 54 height 11
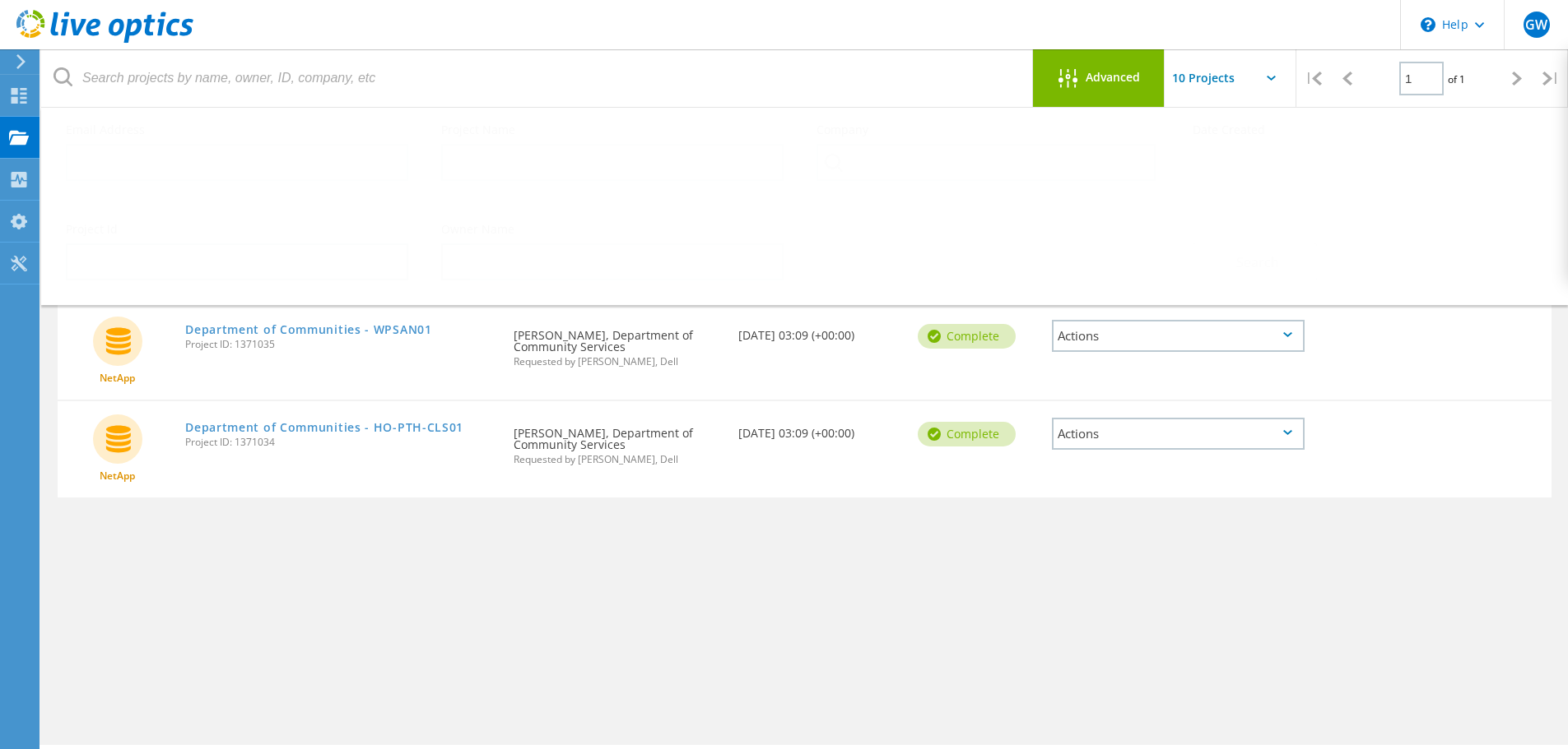
click at [1112, 79] on span "Advanced" at bounding box center [1112, 78] width 54 height 11
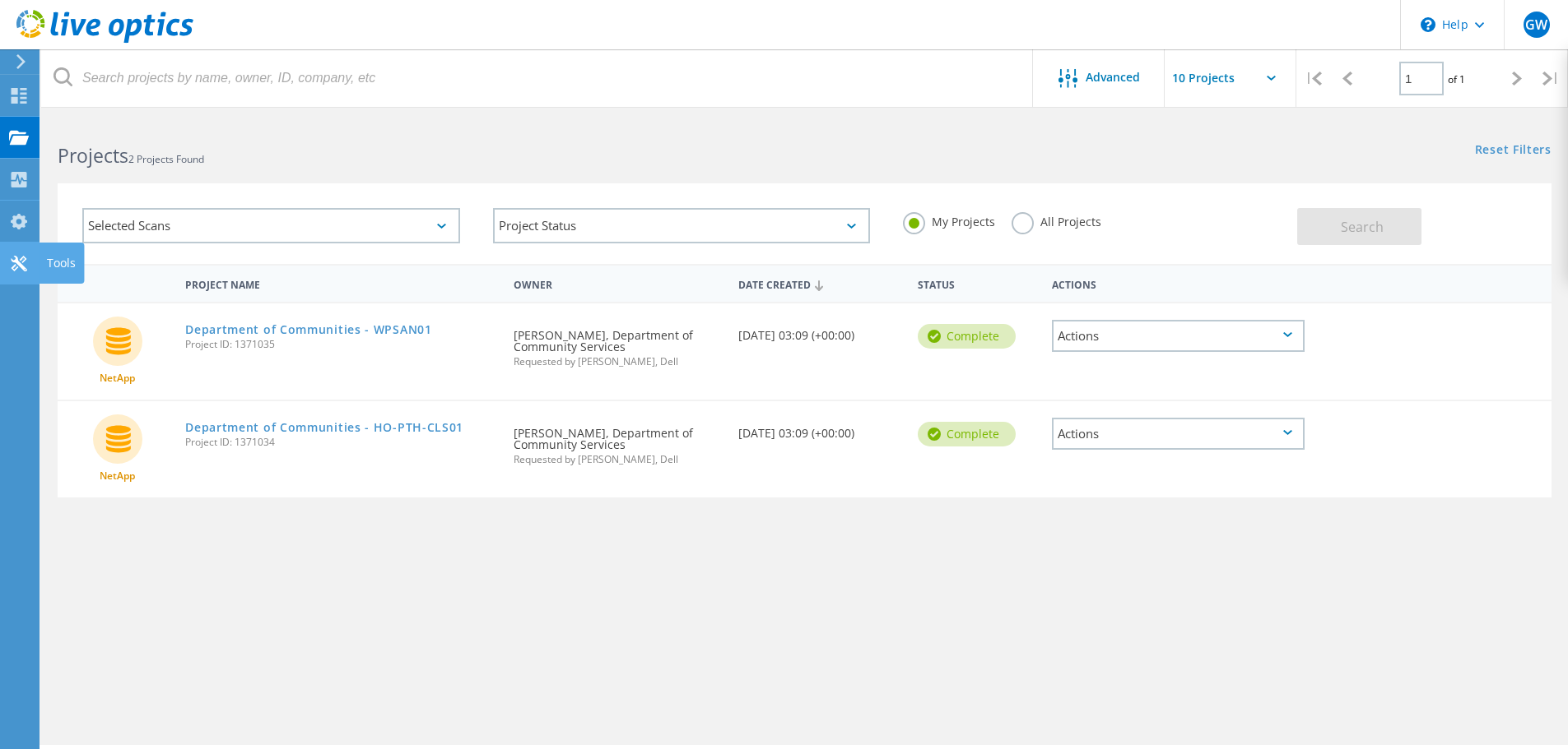
click at [18, 259] on icon at bounding box center [19, 263] width 20 height 16
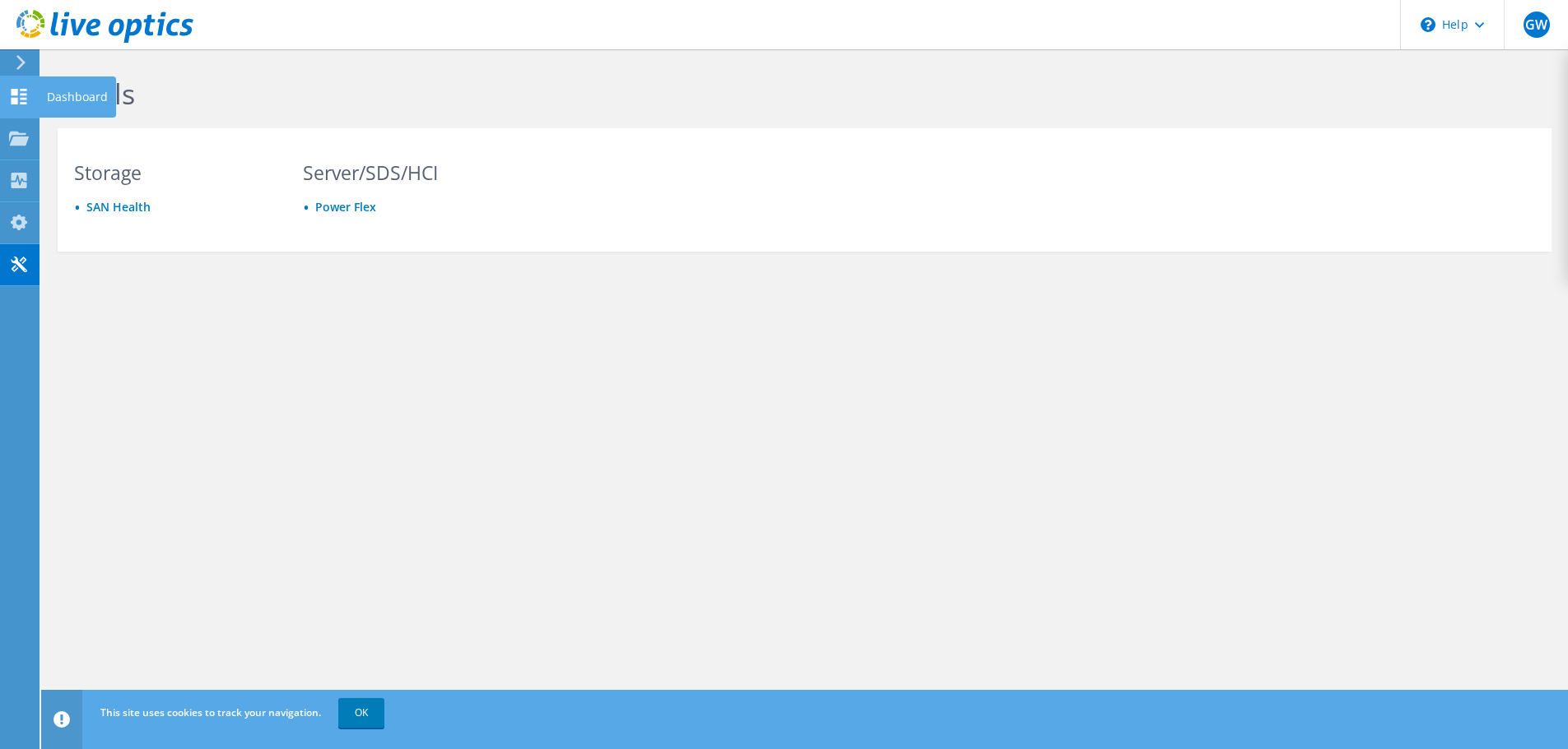
click at [47, 98] on div "Dashboard" at bounding box center [78, 97] width 78 height 41
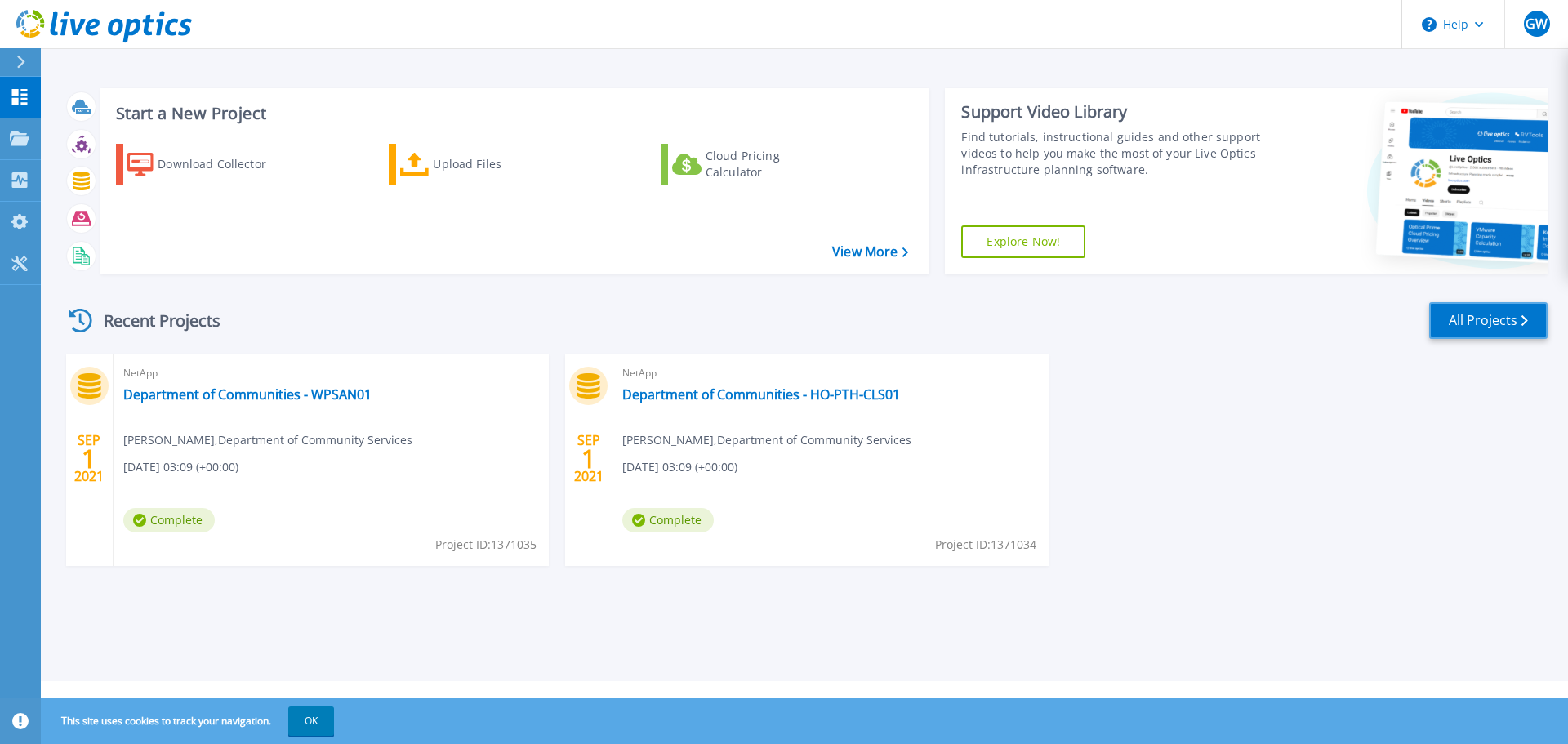
click at [1521, 321] on icon at bounding box center [1524, 320] width 7 height 10
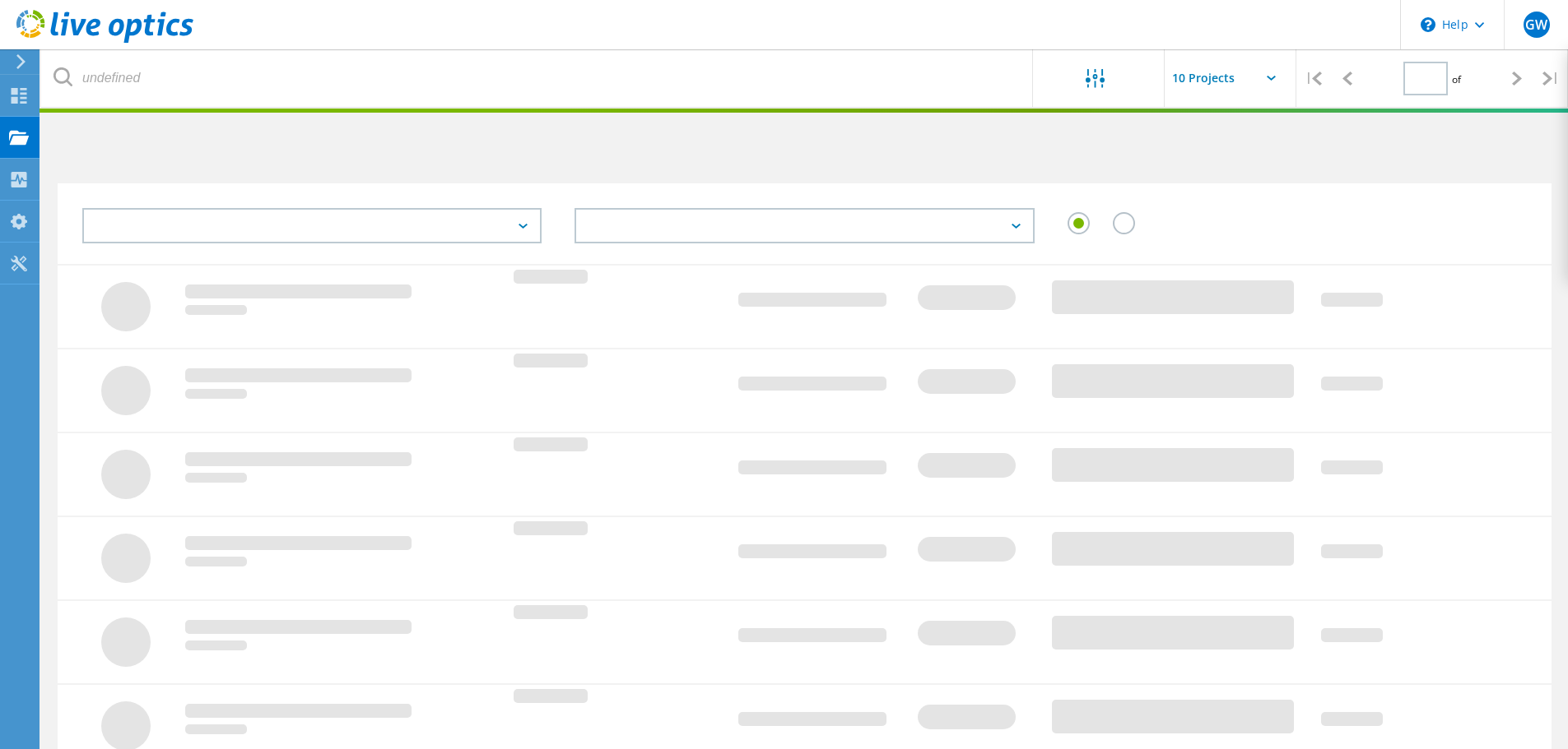
type input "1"
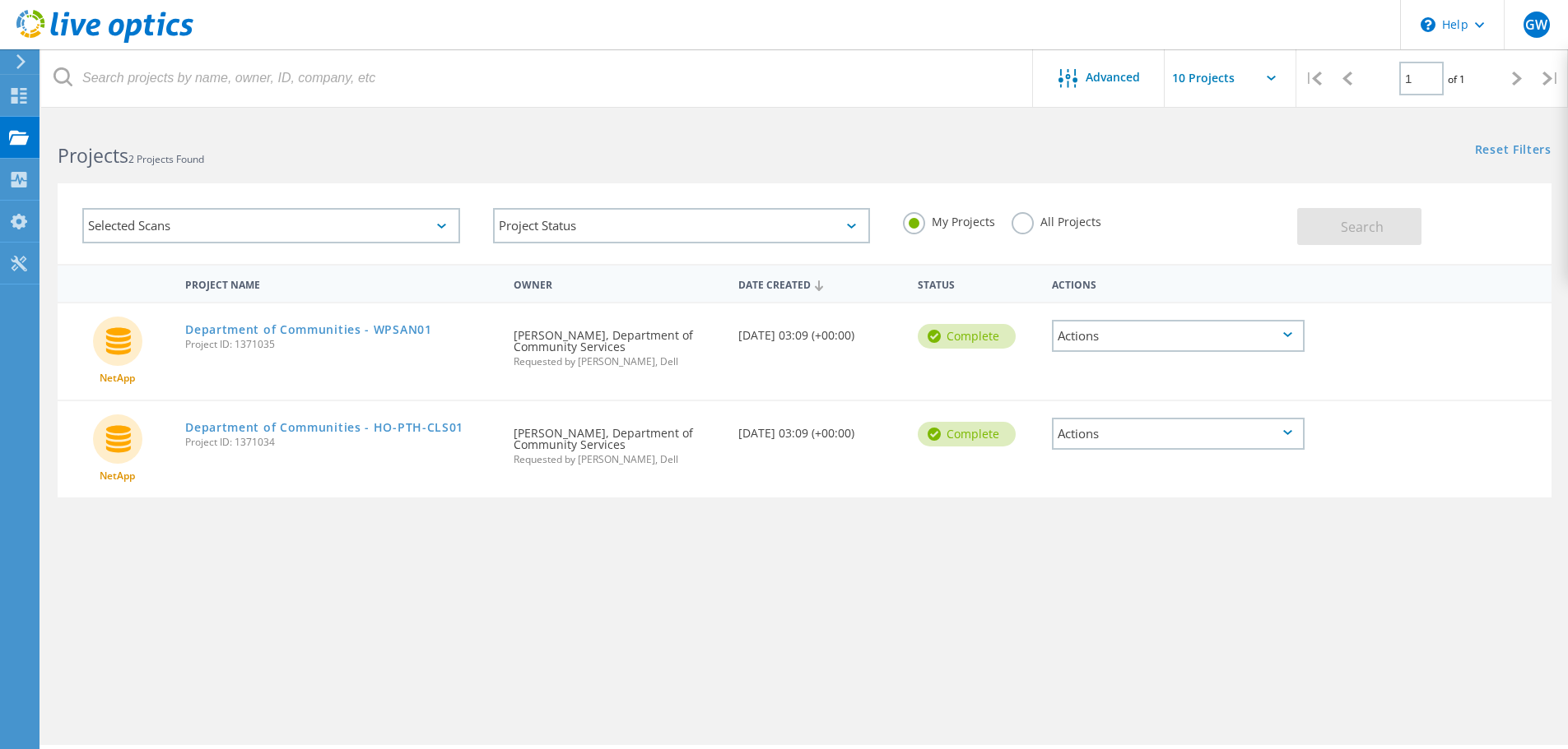
click at [1268, 81] on input "text" at bounding box center [1247, 78] width 165 height 58
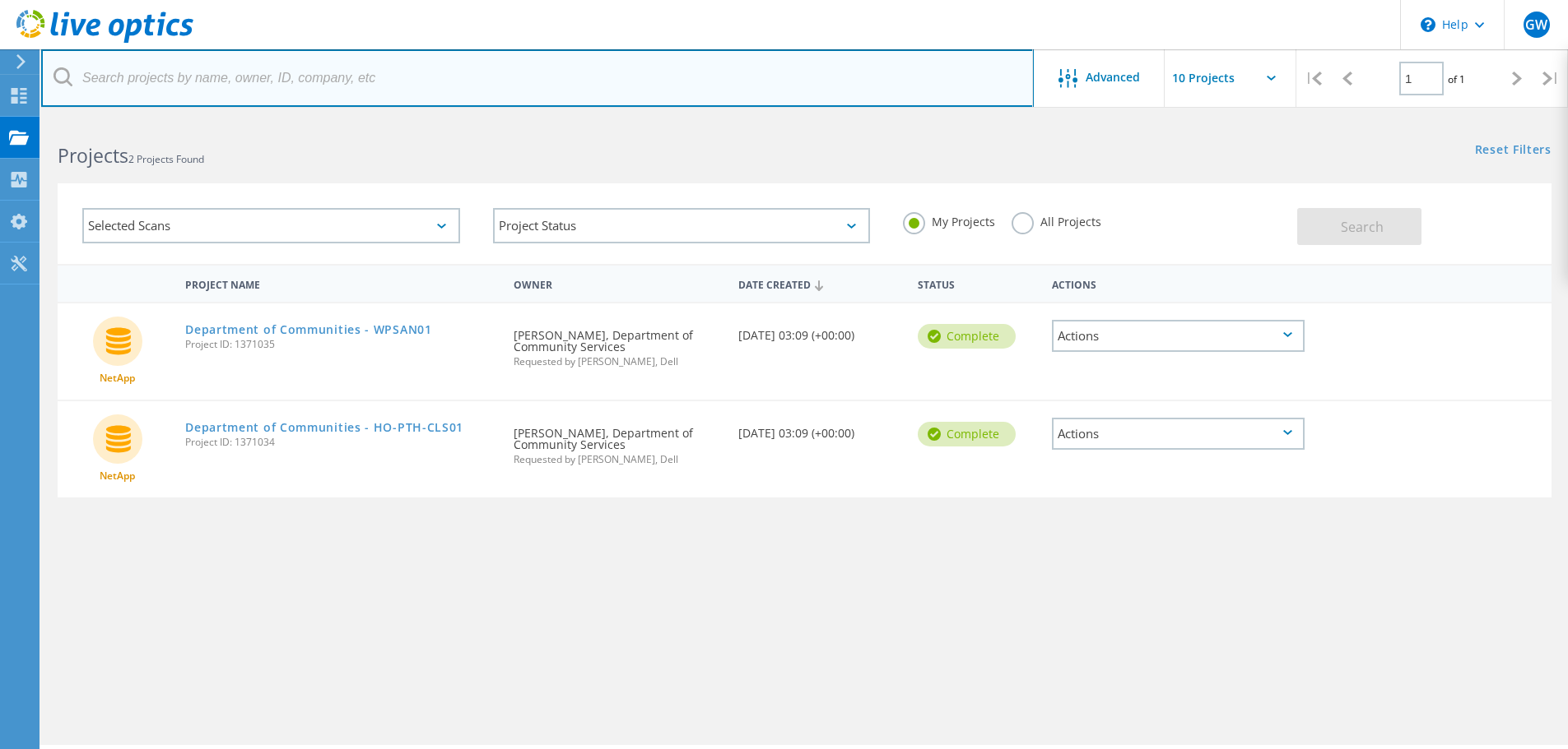
click at [792, 85] on input "text" at bounding box center [537, 78] width 993 height 58
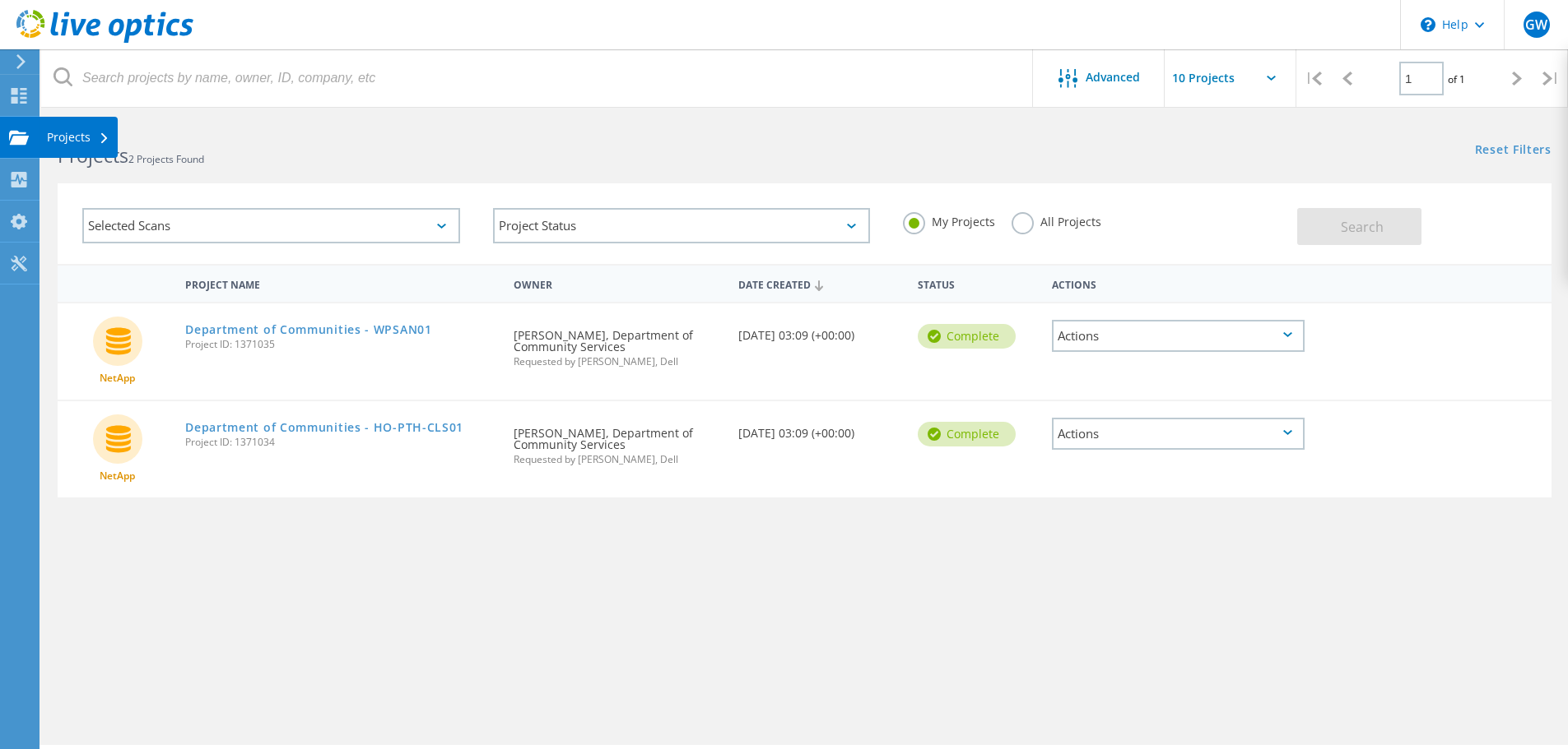
click at [73, 134] on div "Projects" at bounding box center [79, 137] width 63 height 11
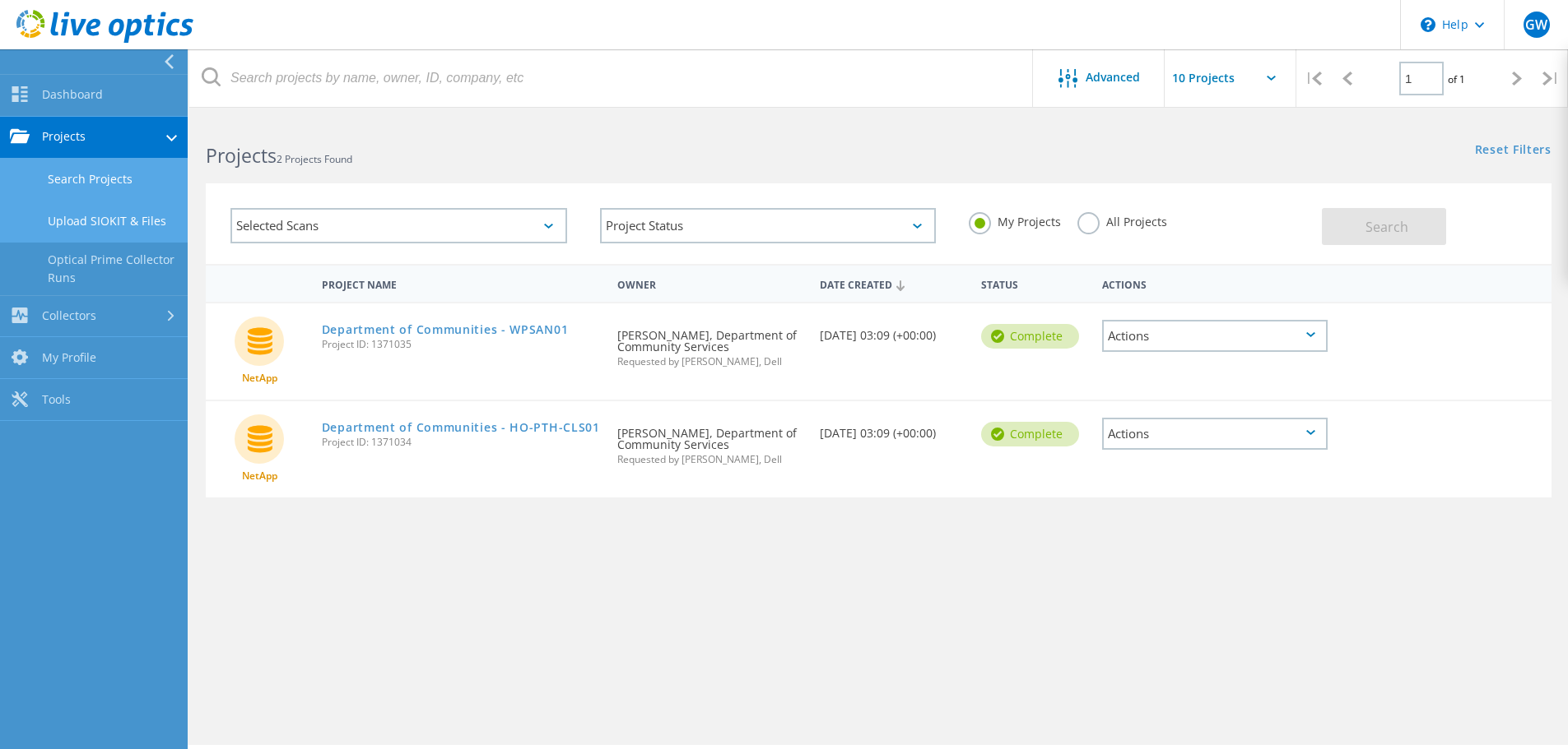
click at [78, 221] on link "Upload SIOKIT & Files" at bounding box center [94, 222] width 188 height 42
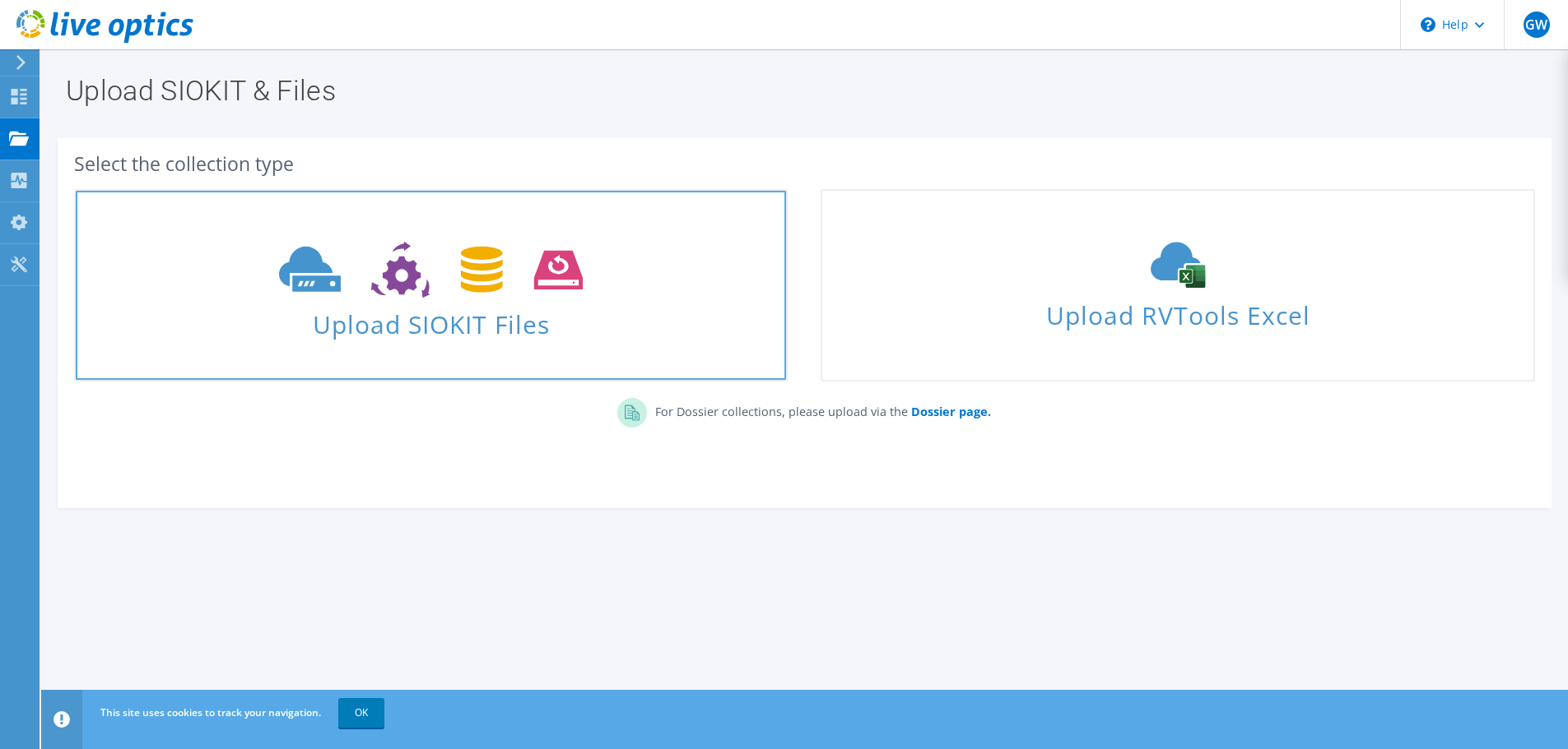
click at [407, 328] on span "Upload SIOKIT Files" at bounding box center [431, 319] width 711 height 35
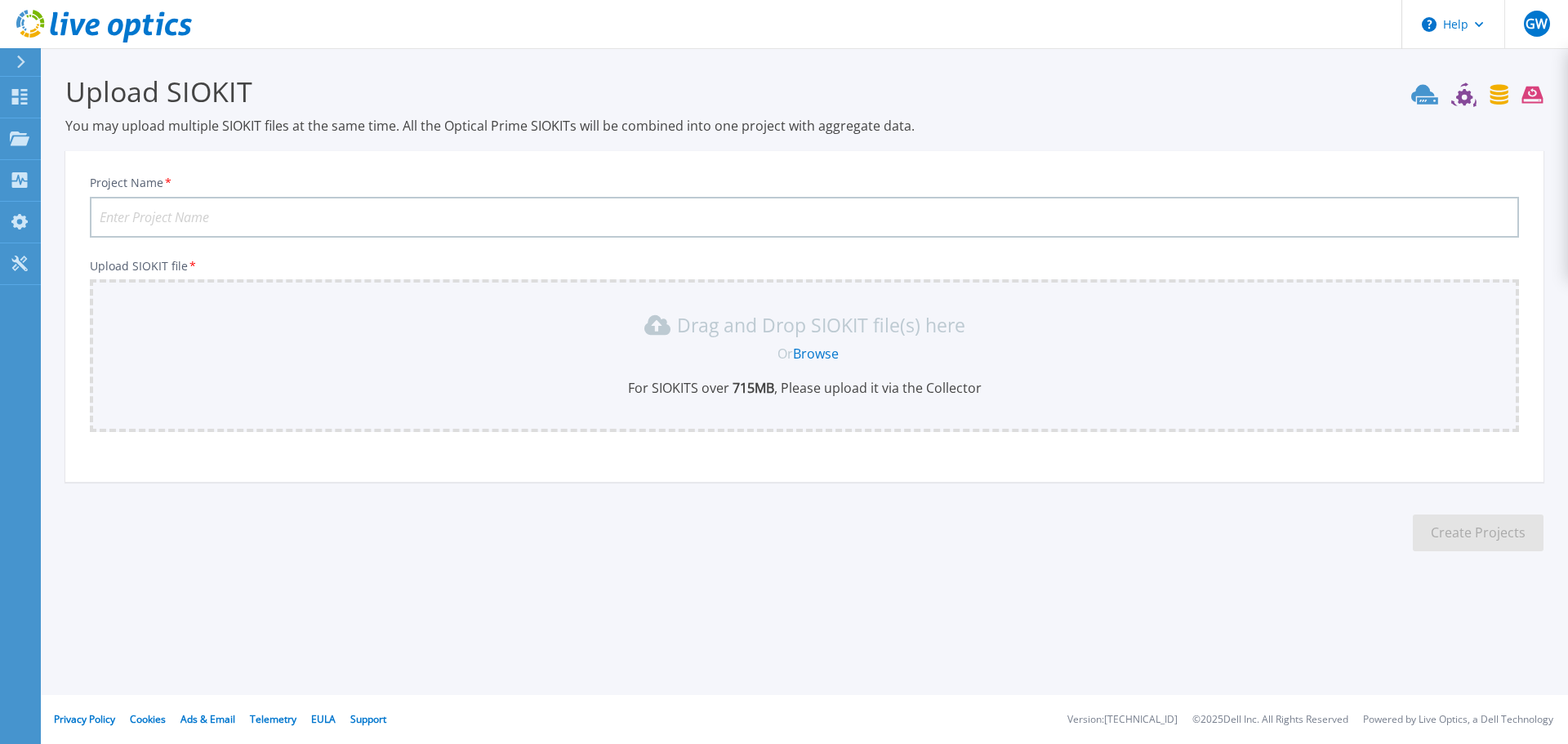
click at [1427, 98] on icon at bounding box center [1424, 93] width 27 height 20
click at [1463, 95] on icon at bounding box center [1464, 97] width 16 height 16
click at [1500, 95] on icon at bounding box center [1498, 94] width 18 height 21
click at [1520, 97] on icon at bounding box center [1477, 95] width 133 height 24
click at [1477, 23] on icon at bounding box center [1480, 24] width 9 height 6
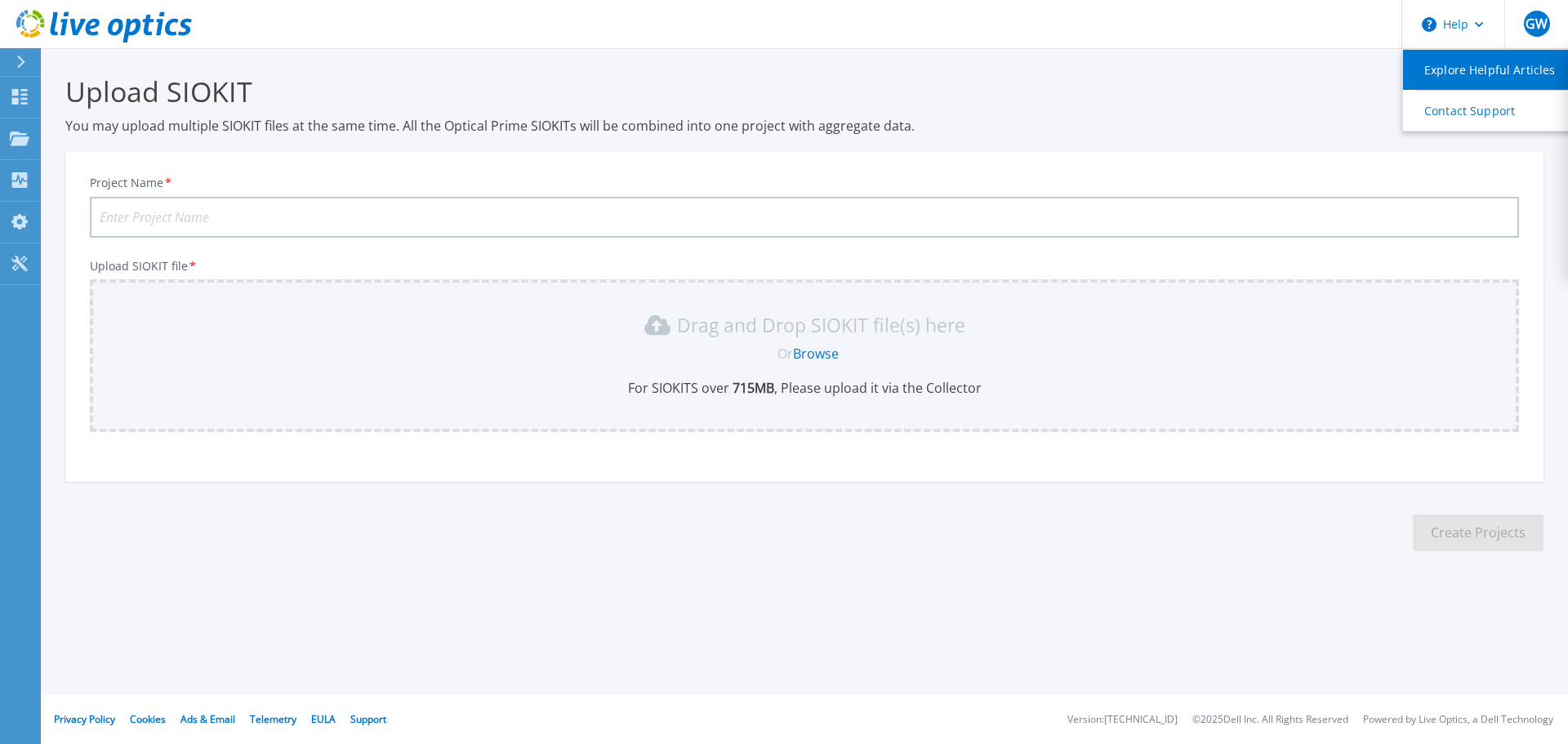
click at [1452, 67] on link "Explore Helpful Articles" at bounding box center [1494, 70] width 182 height 40
click at [177, 214] on input "Project Name *" at bounding box center [805, 216] width 1429 height 40
type input "l"
click at [1535, 22] on span "GW" at bounding box center [1536, 24] width 22 height 13
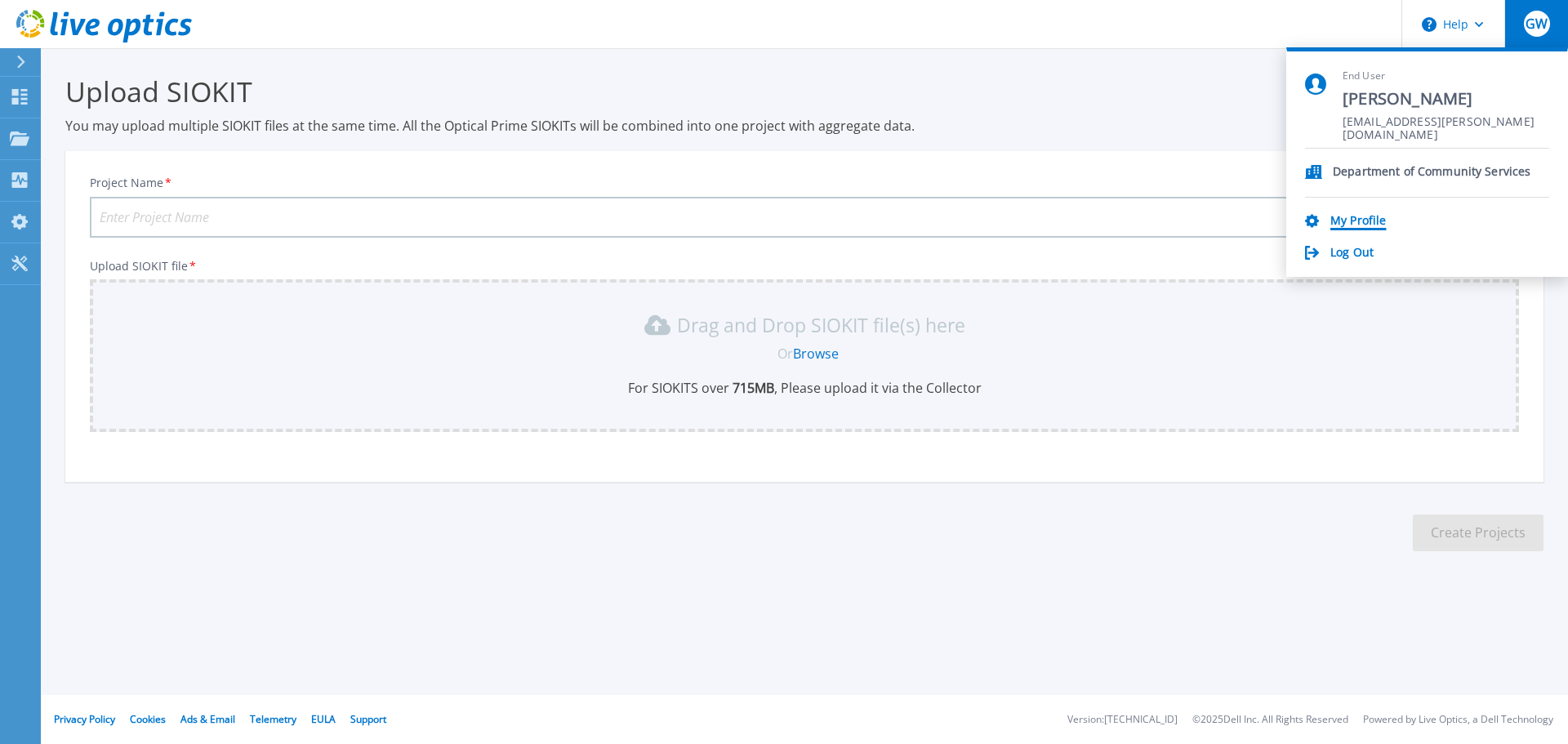
click at [1346, 222] on link "My Profile" at bounding box center [1357, 222] width 55 height 16
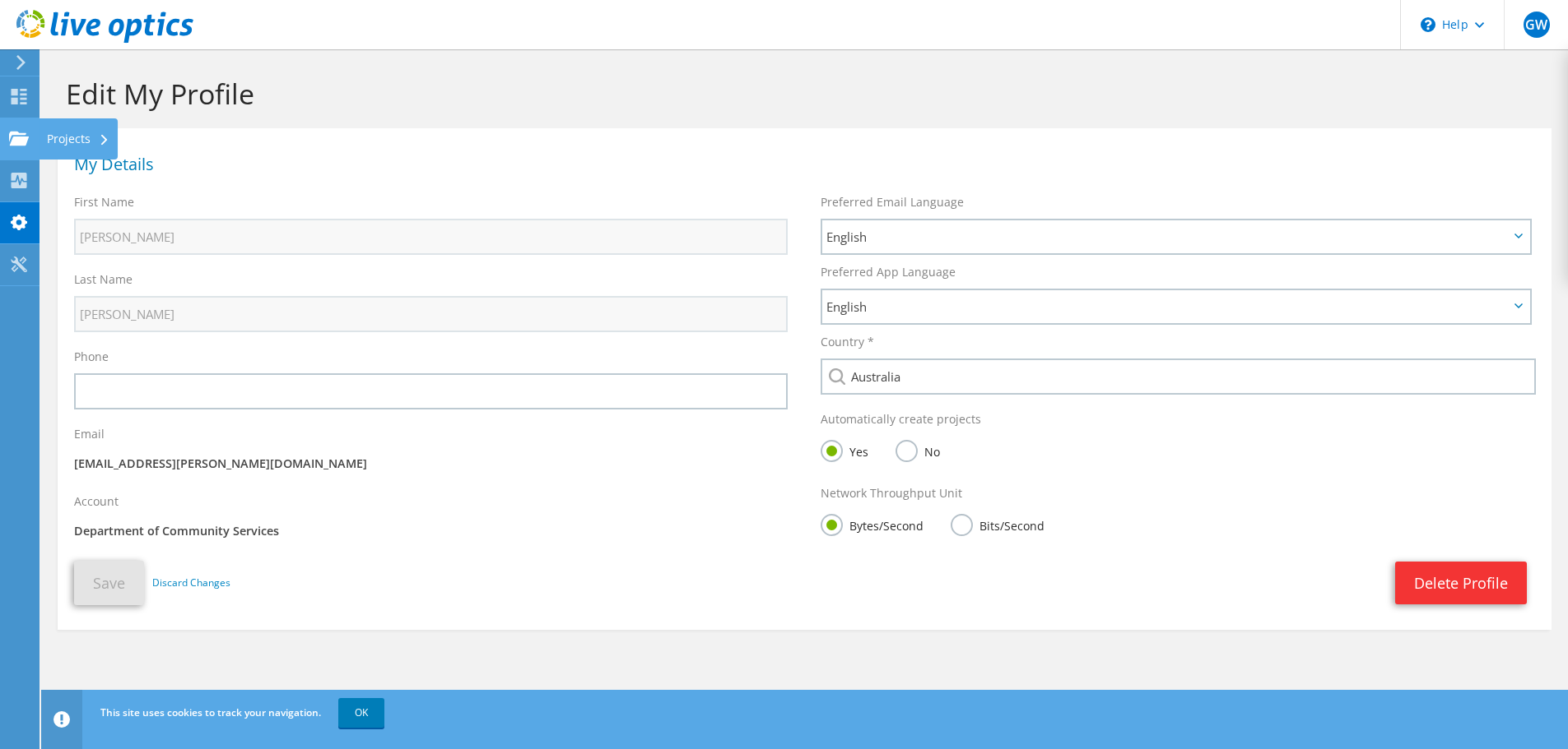
click at [61, 136] on div "Projects" at bounding box center [78, 138] width 79 height 41
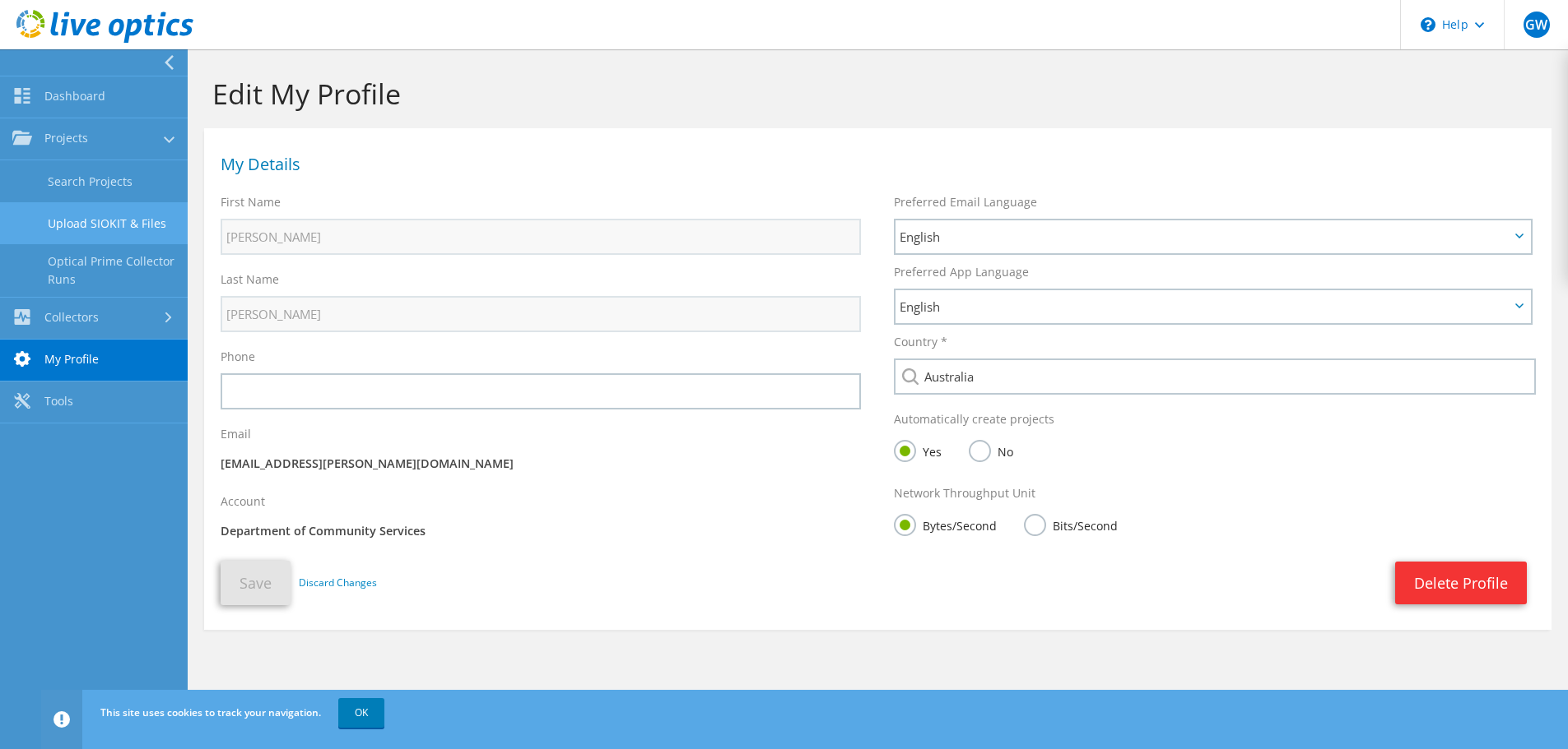
click at [83, 221] on link "Upload SIOKIT & Files" at bounding box center [94, 223] width 188 height 42
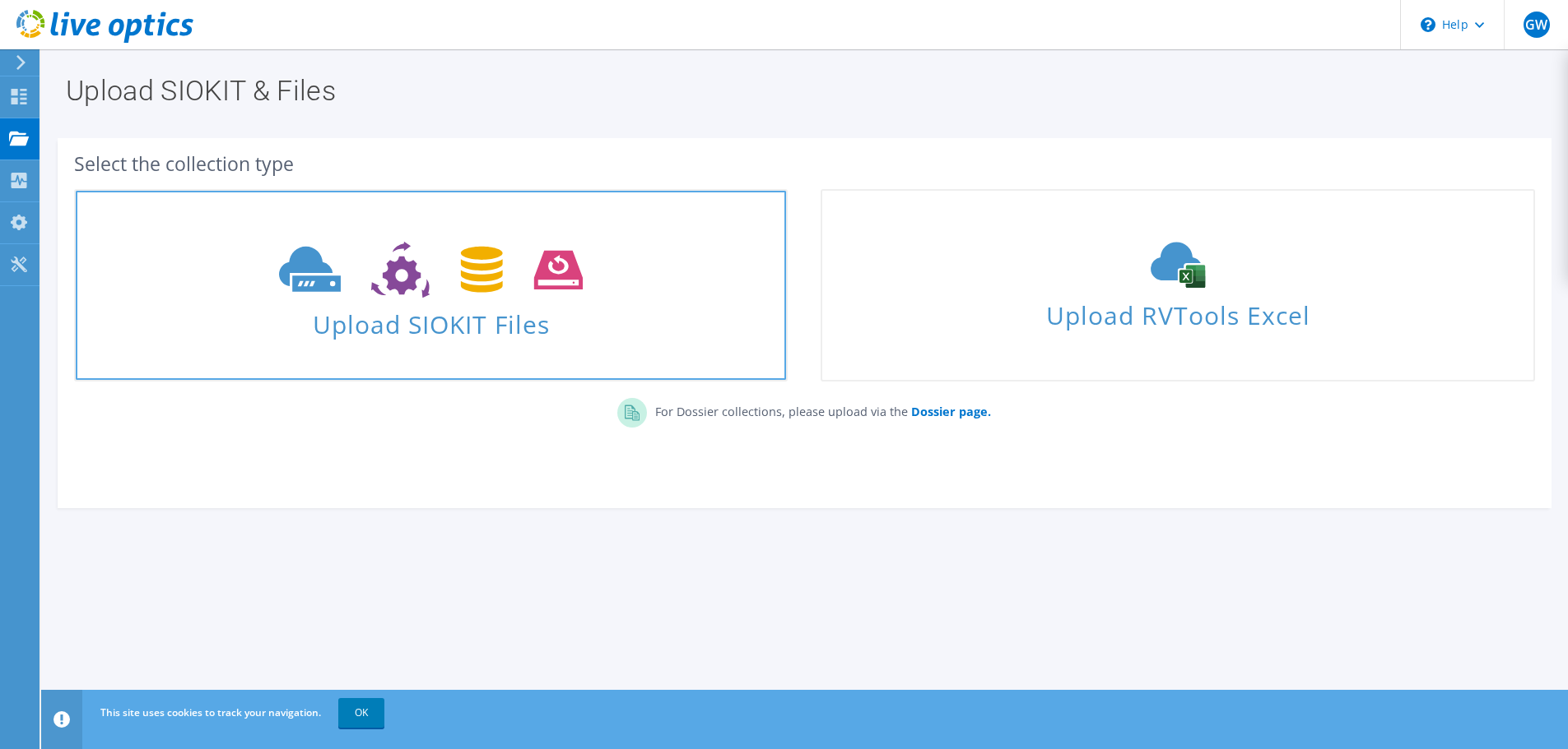
click at [419, 328] on span "Upload SIOKIT Files" at bounding box center [431, 319] width 711 height 35
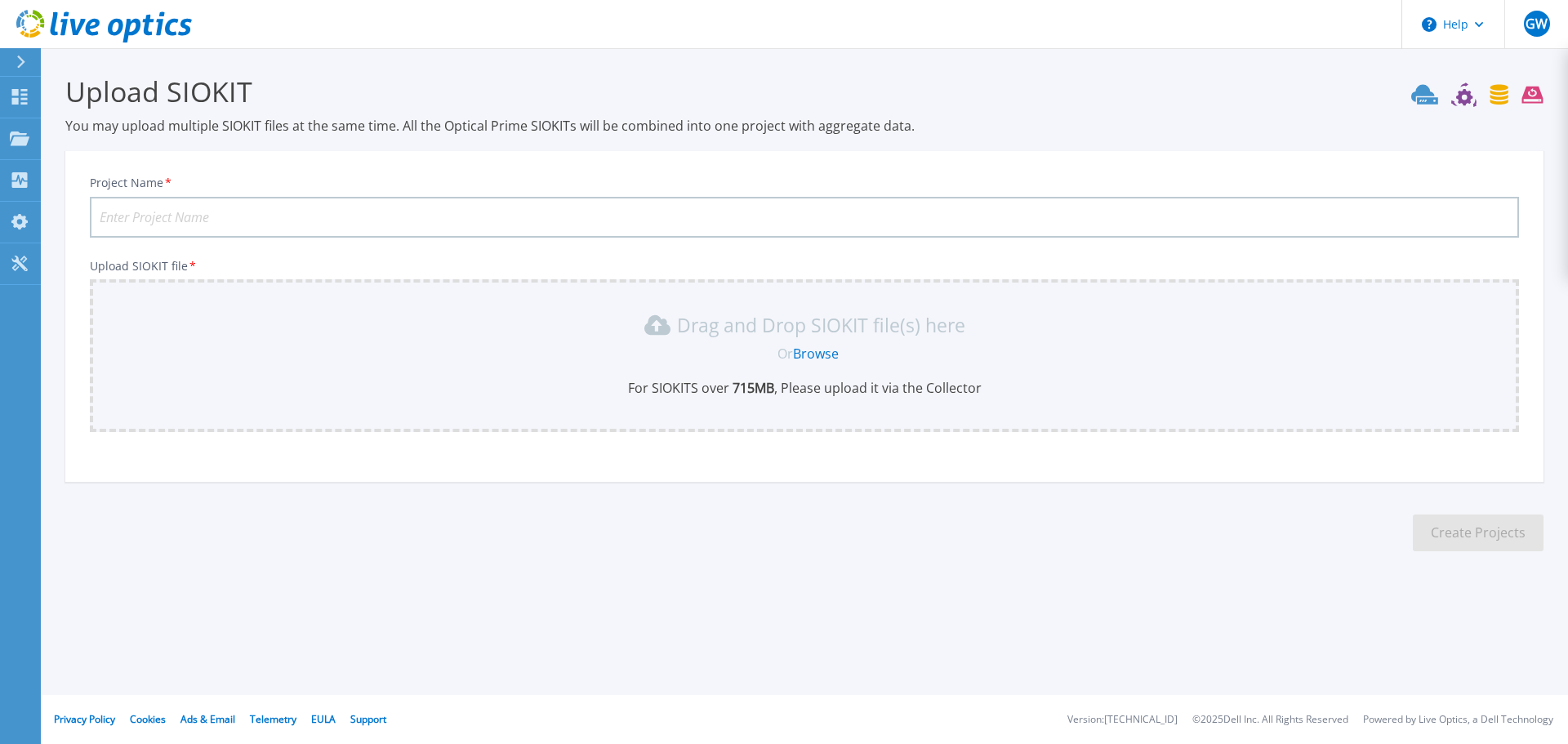
click at [122, 214] on input "Project Name *" at bounding box center [805, 216] width 1429 height 40
type input "Department of Communities - PowerStore"
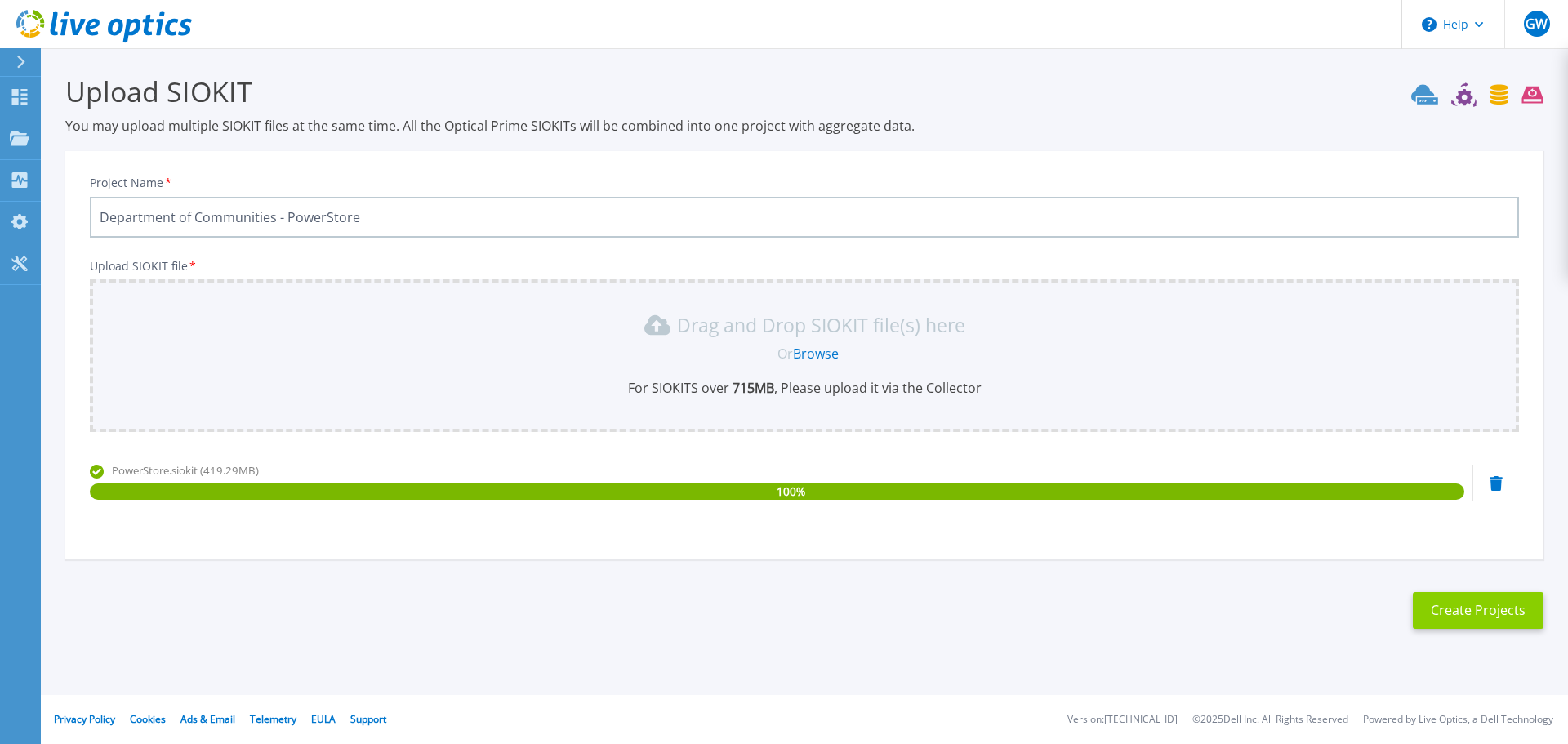
click at [1487, 611] on button "Create Projects" at bounding box center [1478, 610] width 131 height 37
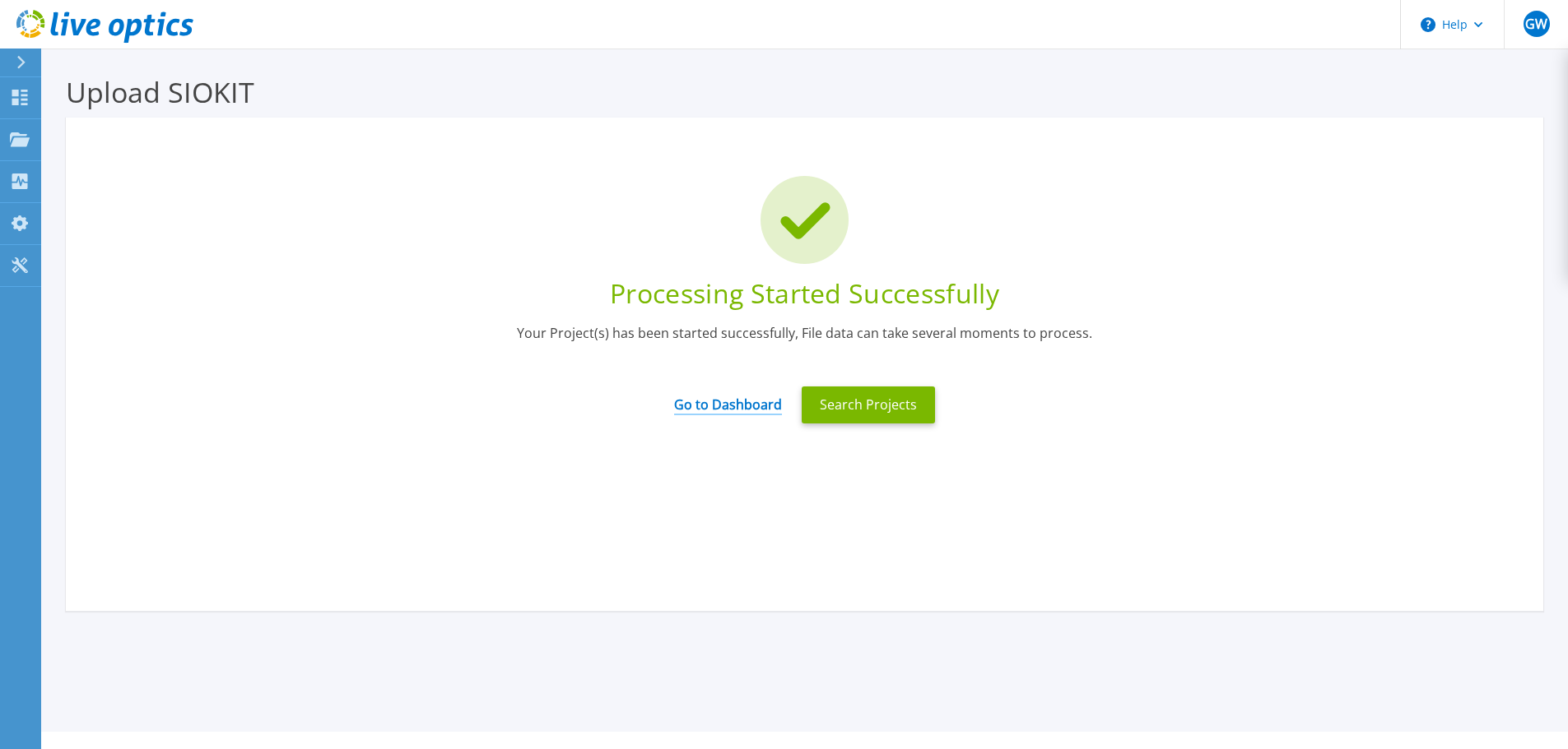
click at [730, 403] on link "Go to Dashboard" at bounding box center [728, 400] width 108 height 32
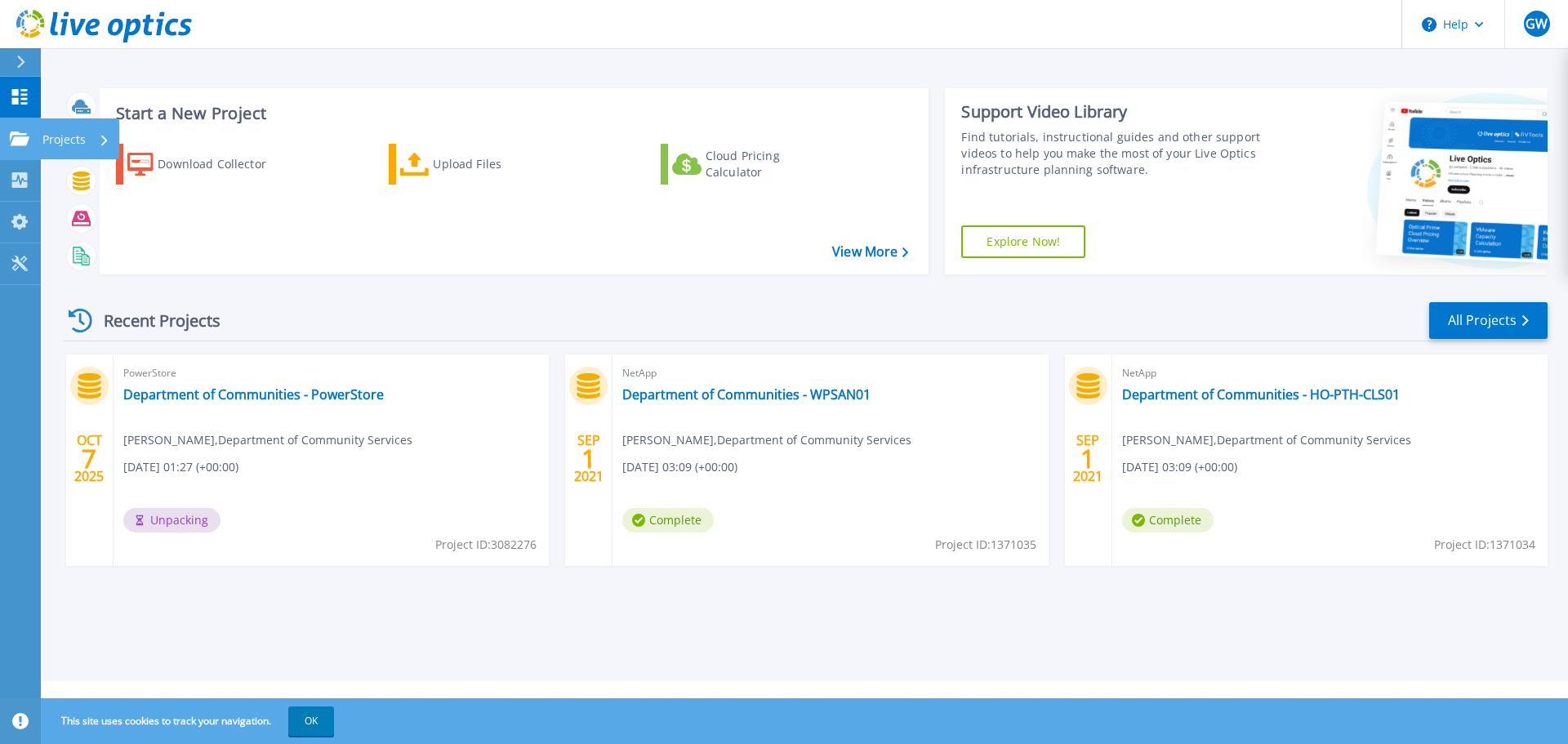
click at [45, 130] on p "Projects" at bounding box center [64, 139] width 43 height 42
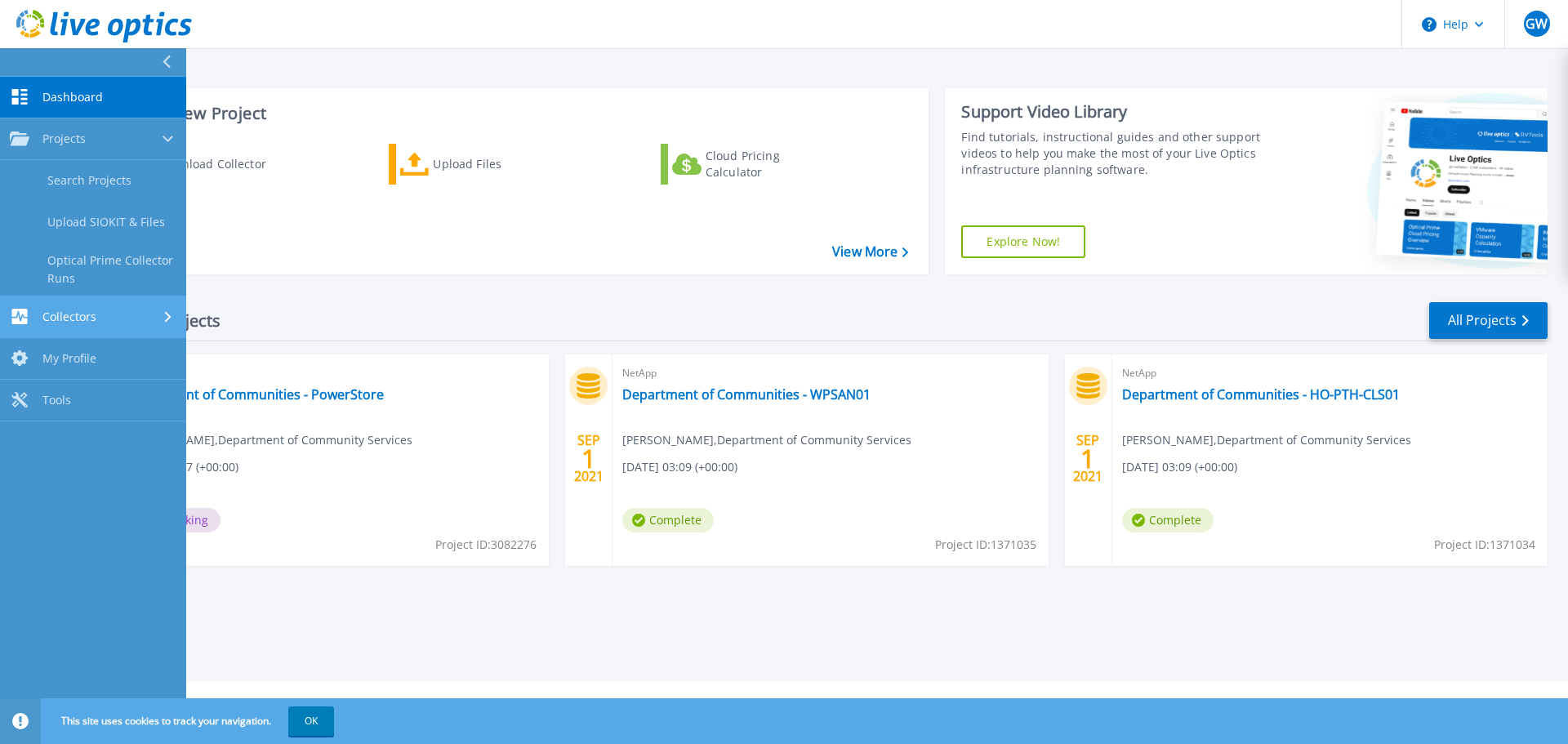
click at [62, 310] on span "Collectors" at bounding box center [69, 317] width 54 height 15
click at [56, 92] on span "Dashboard" at bounding box center [72, 98] width 60 height 15
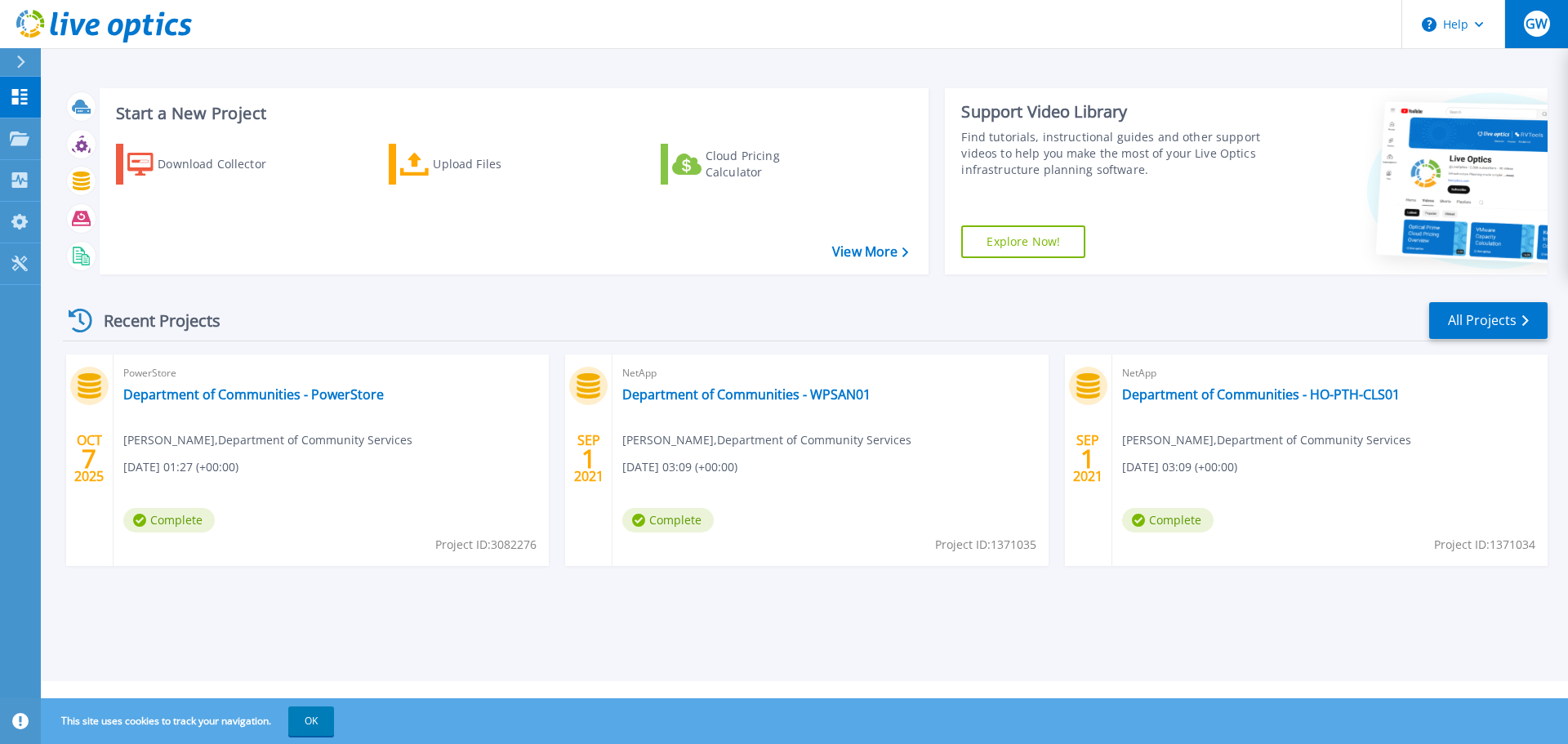
click at [1533, 30] on span "GW" at bounding box center [1536, 24] width 22 height 13
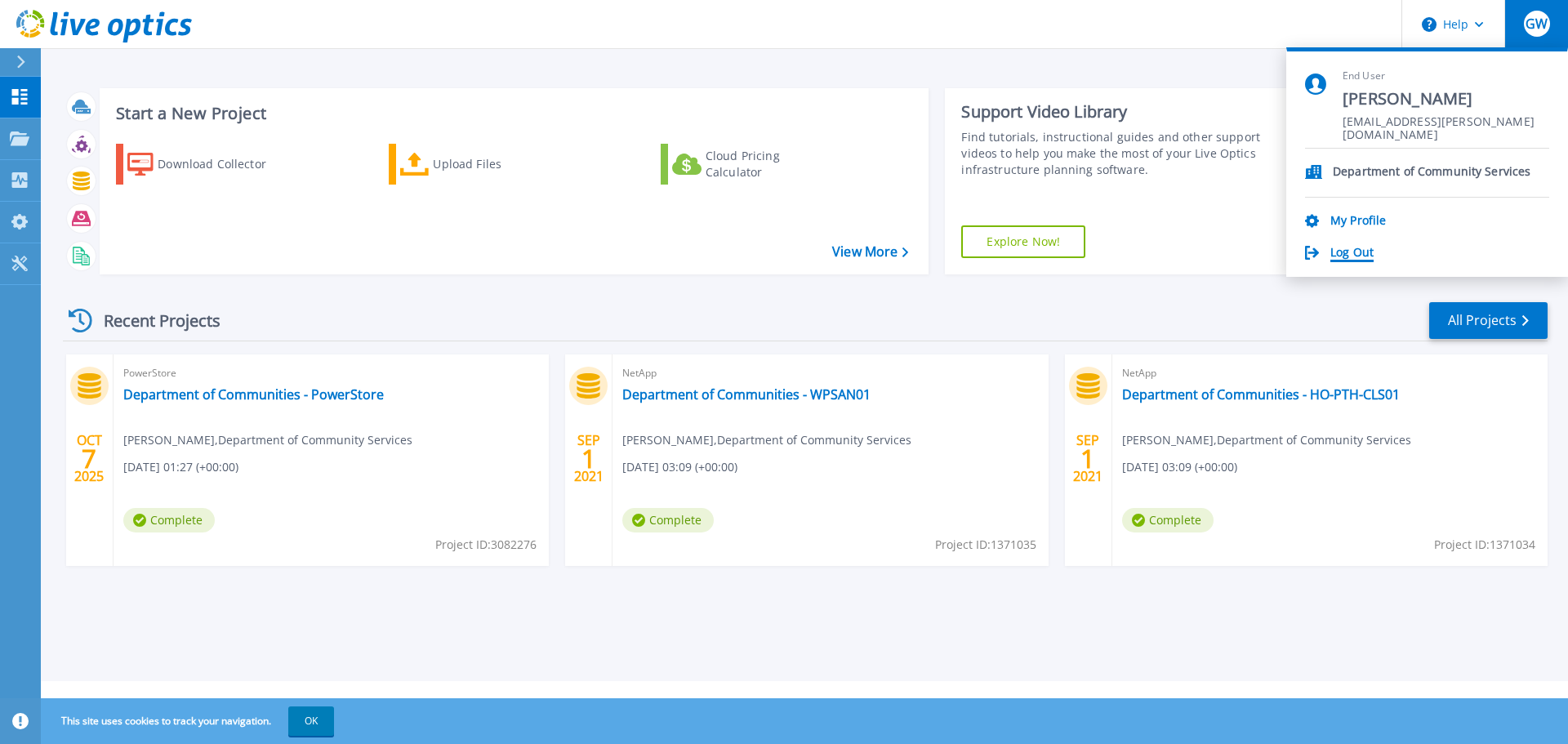
click at [1346, 252] on link "Log Out" at bounding box center [1352, 253] width 43 height 16
